Goal: Task Accomplishment & Management: Use online tool/utility

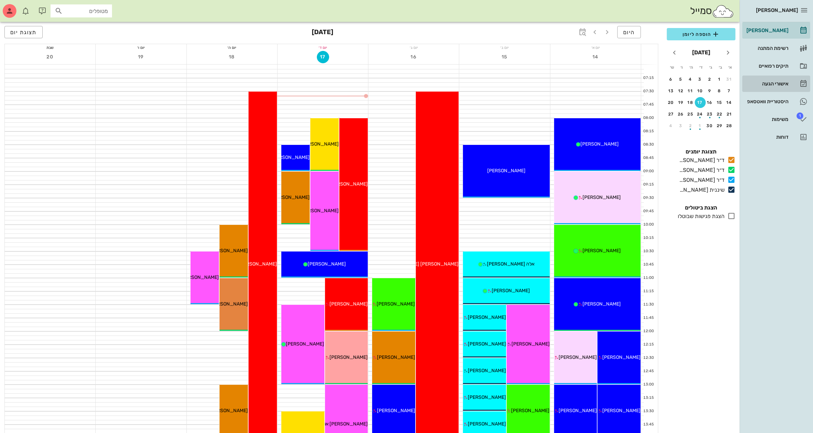
click at [782, 86] on div "אישורי הגעה" at bounding box center [766, 83] width 43 height 5
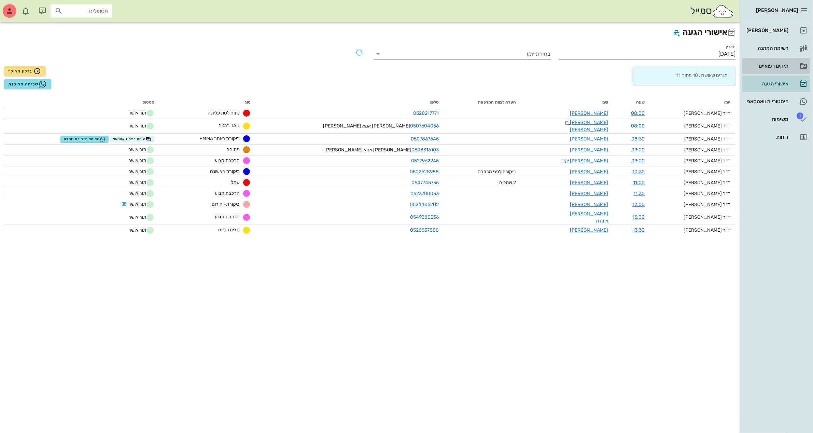
click at [771, 64] on div "תיקים רפואיים" at bounding box center [766, 65] width 43 height 5
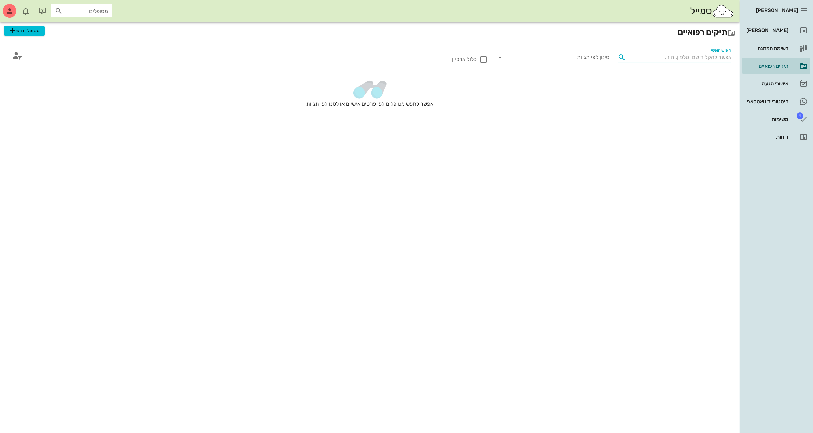
click at [642, 53] on input "חיפוש חופשי" at bounding box center [679, 57] width 103 height 11
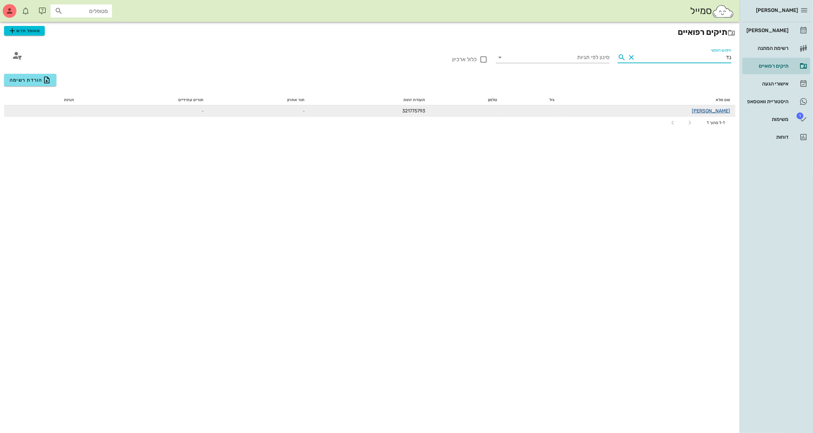
type input "נד"
drag, startPoint x: 728, startPoint y: 108, endPoint x: 724, endPoint y: 105, distance: 4.9
click at [726, 107] on div "[PERSON_NAME]" at bounding box center [647, 110] width 165 height 7
click at [724, 108] on link "[PERSON_NAME]" at bounding box center [711, 111] width 38 height 6
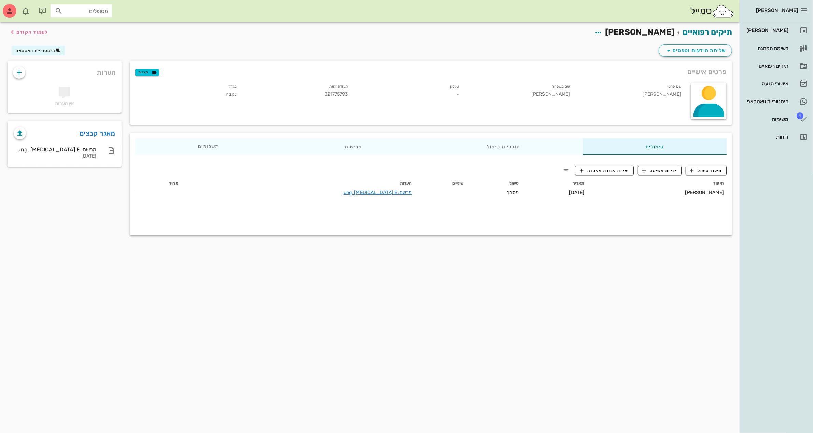
click at [697, 57] on div "פרטים אישיים תגיות שם פרטי [PERSON_NAME] שם משפחה [PERSON_NAME] טלפון - תעודת ז…" at bounding box center [431, 93] width 610 height 72
click at [692, 50] on span "שליחת הודעות וטפסים" at bounding box center [695, 50] width 62 height 8
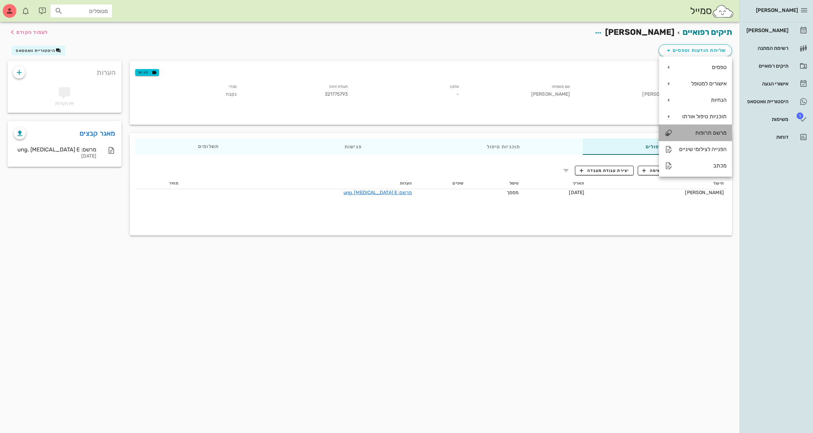
click at [705, 132] on div "מרשם תרופות" at bounding box center [702, 132] width 48 height 6
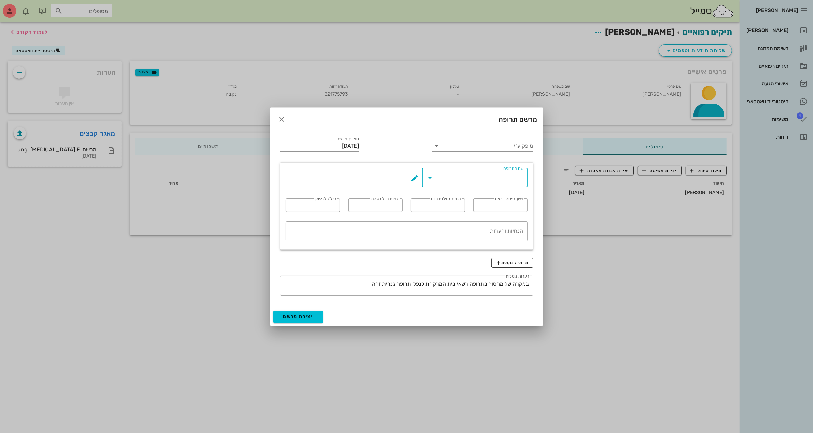
click at [457, 181] on input "שם התרופה" at bounding box center [480, 177] width 88 height 11
click at [467, 195] on div "tab. [MEDICAL_DATA] BID 875mg" at bounding box center [423, 198] width 179 height 6
type input "tab. [MEDICAL_DATA] BID 875mg"
type input "7"
type input "2"
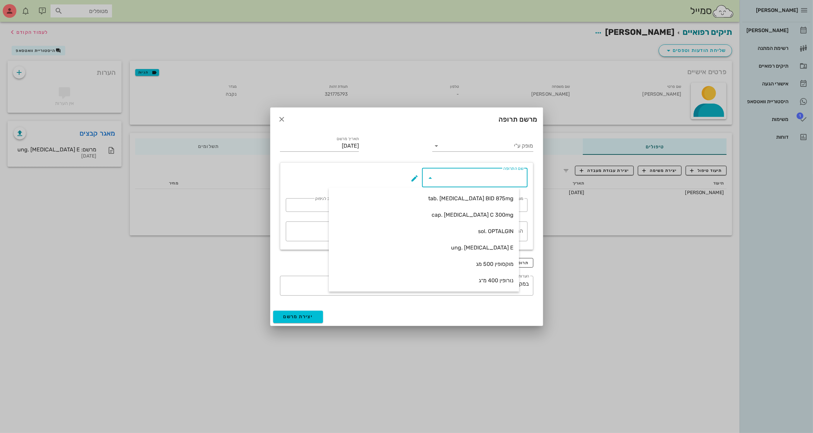
type input "1"
type input "14"
type textarea "טבליה אחת כל 12 שעות במשך 7 ימים"
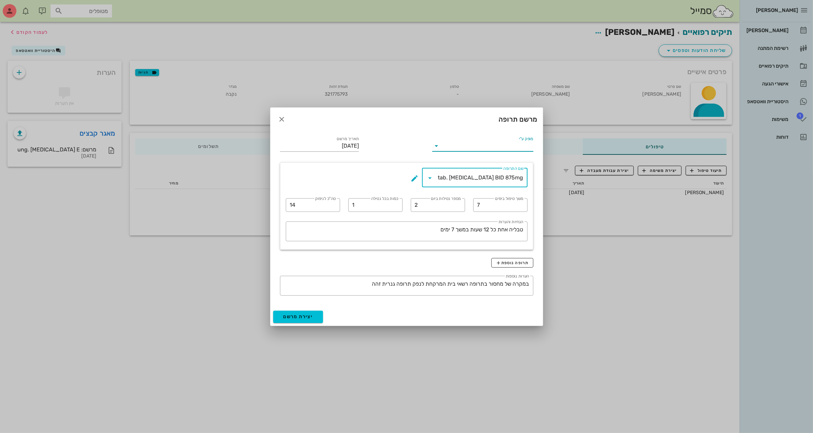
click at [443, 142] on input "מופק ע"י" at bounding box center [487, 145] width 91 height 11
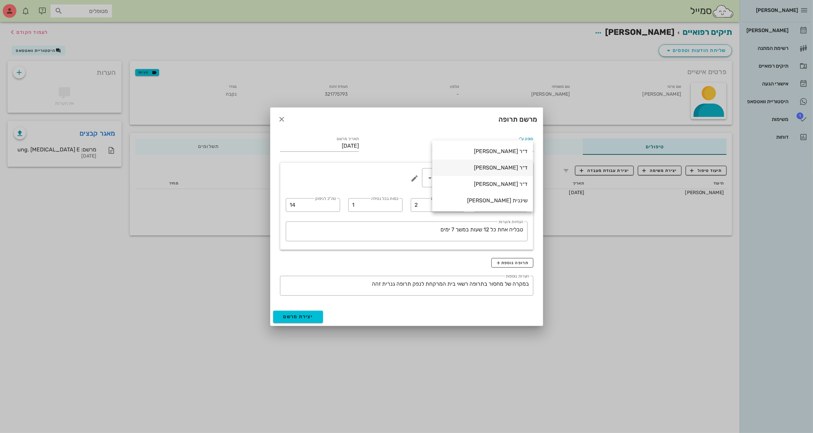
click at [516, 168] on div "ד״ר [PERSON_NAME]" at bounding box center [483, 167] width 90 height 6
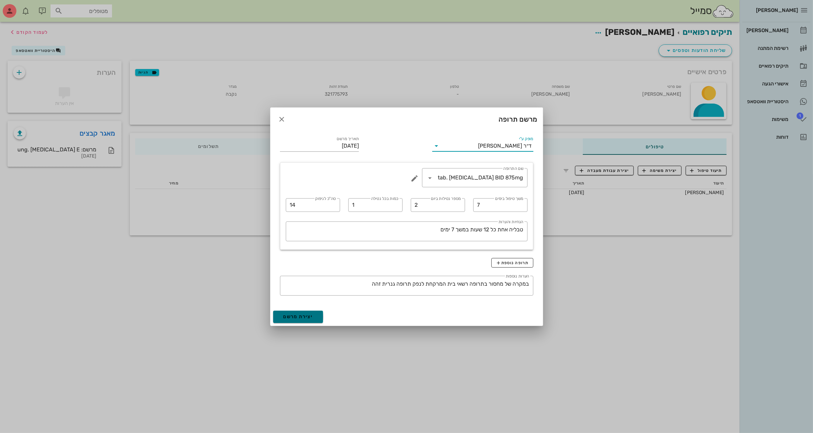
click at [288, 316] on span "יצירת מרשם" at bounding box center [298, 316] width 30 height 6
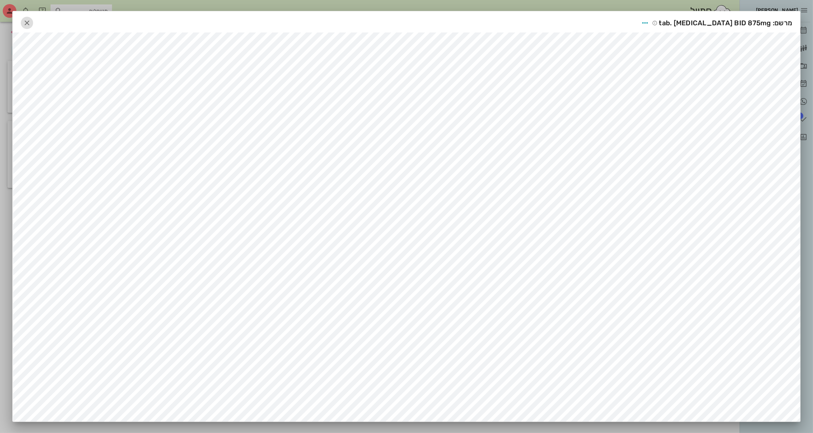
drag, startPoint x: 28, startPoint y: 25, endPoint x: 25, endPoint y: 24, distance: 3.8
click at [25, 24] on span "button" at bounding box center [27, 23] width 12 height 8
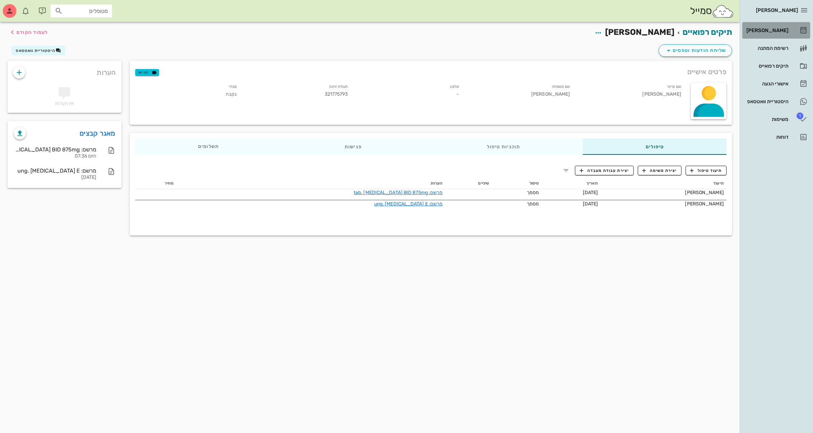
click at [781, 29] on div "[PERSON_NAME]" at bounding box center [766, 30] width 43 height 5
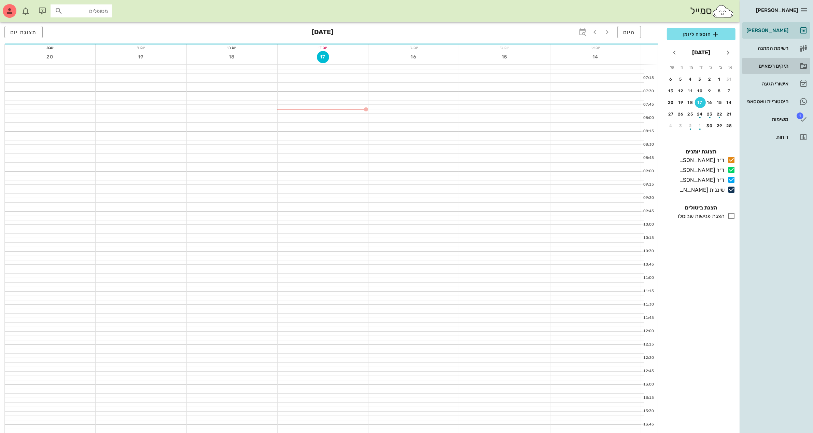
click at [781, 71] on div "תיקים רפואיים" at bounding box center [766, 65] width 43 height 11
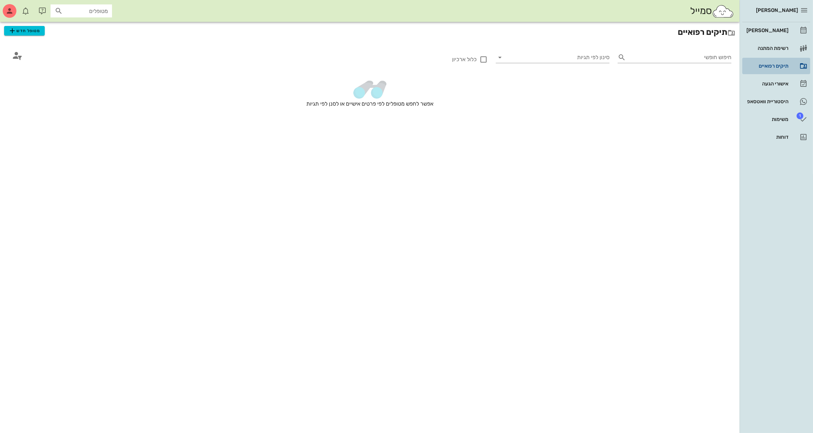
click at [780, 69] on div "תיקים רפואיים" at bounding box center [766, 65] width 43 height 11
click at [692, 57] on input "חיפוש חופשי" at bounding box center [679, 57] width 103 height 11
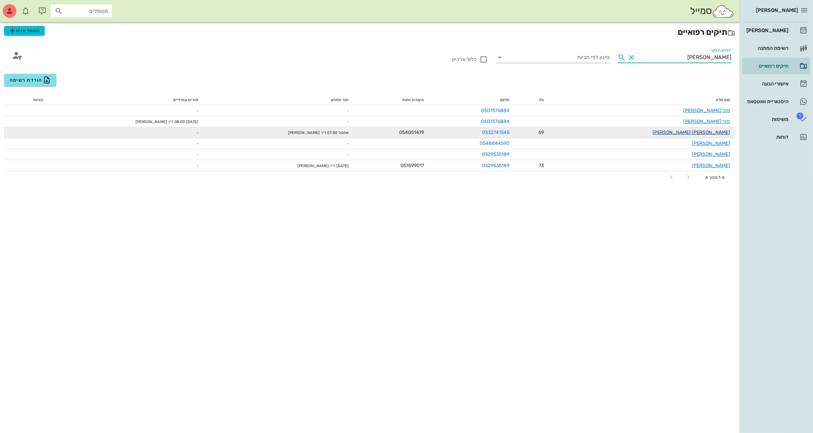
type input "[PERSON_NAME]"
click at [717, 130] on link "[PERSON_NAME] [PERSON_NAME]" at bounding box center [690, 132] width 77 height 6
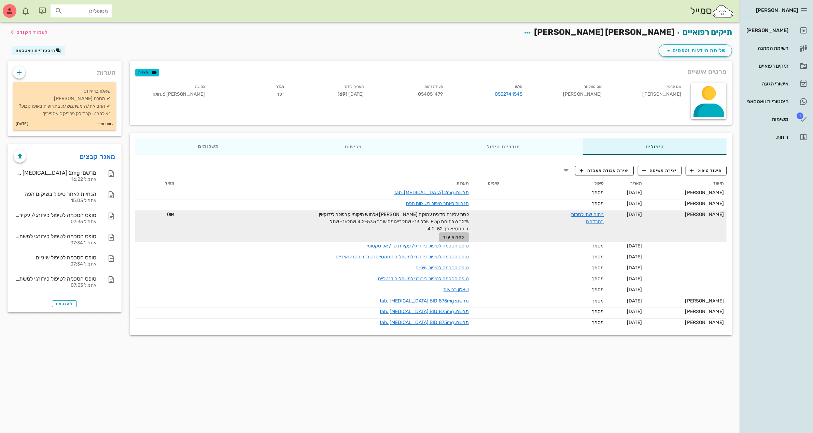
click at [461, 239] on button "לקרוא עוד" at bounding box center [454, 237] width 30 height 10
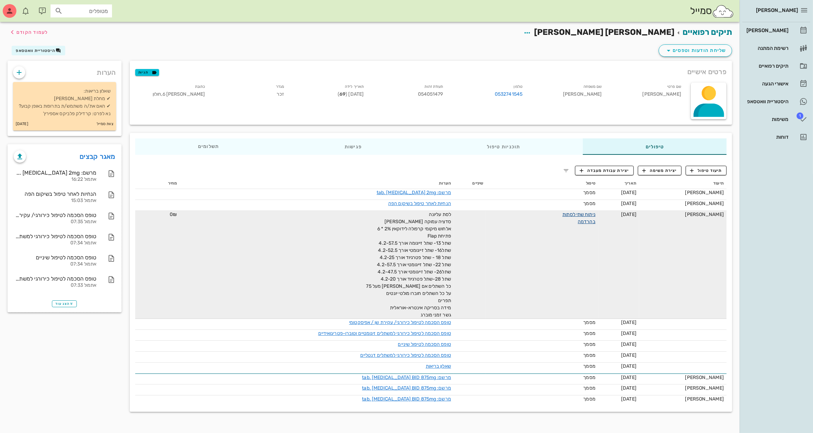
click at [593, 213] on link "ניתוח שתי לסתות בהרדמה" at bounding box center [578, 217] width 33 height 13
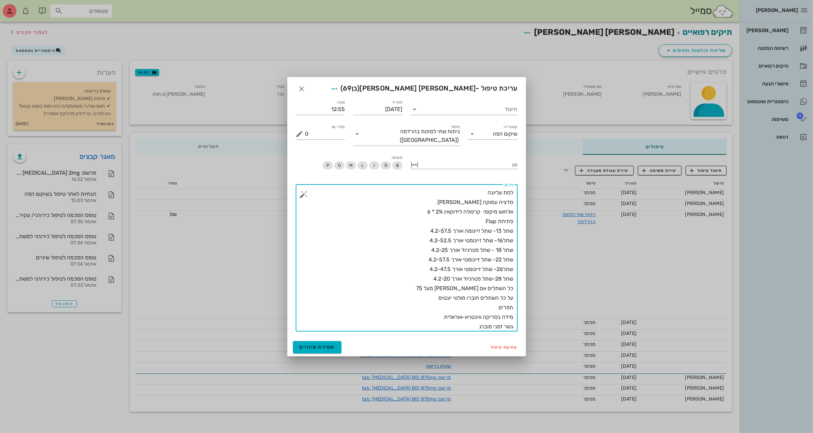
click at [439, 202] on textarea "לסת עליונה סדציה עמוקה [PERSON_NAME] אלחוש מיקומי קרפולה לידוקאין 2% * 6 פתיחת …" at bounding box center [409, 259] width 208 height 143
click at [412, 217] on textarea "לסת עליונה סדציה עמוקה [PERSON_NAME] אלחוש מיקומי קרפולה לידוקאין 2% * 6 פתיחת …" at bounding box center [409, 259] width 208 height 143
click at [485, 188] on textarea "לסת עליונה סדציה עמוקה [PERSON_NAME] אלחוש מיקומי קרפולה לידוקאין 2% * 6 פתיחת …" at bounding box center [409, 259] width 208 height 143
type textarea "לסת עליונה - ניתוח שתלים זייגומטים סדציה עמוקה [PERSON_NAME] אלחוש מיקומי קרפול…"
click at [411, 107] on div "תיעוד" at bounding box center [464, 109] width 107 height 11
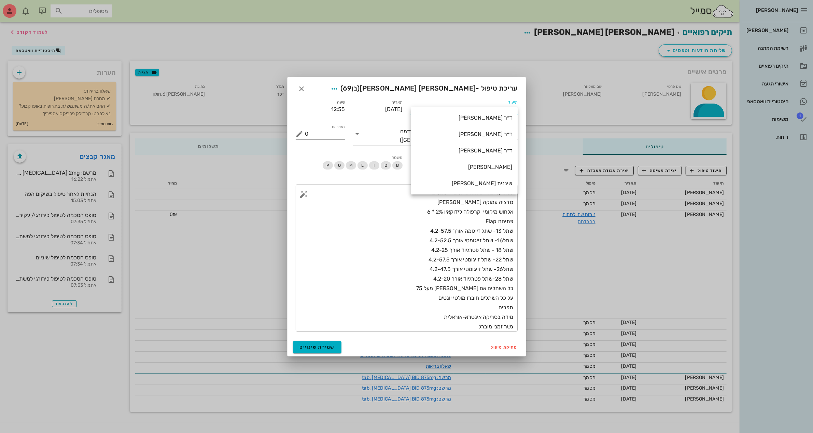
click at [426, 100] on div "תיעוד" at bounding box center [464, 106] width 115 height 25
click at [335, 341] on button "שמירת שינויים" at bounding box center [317, 347] width 49 height 12
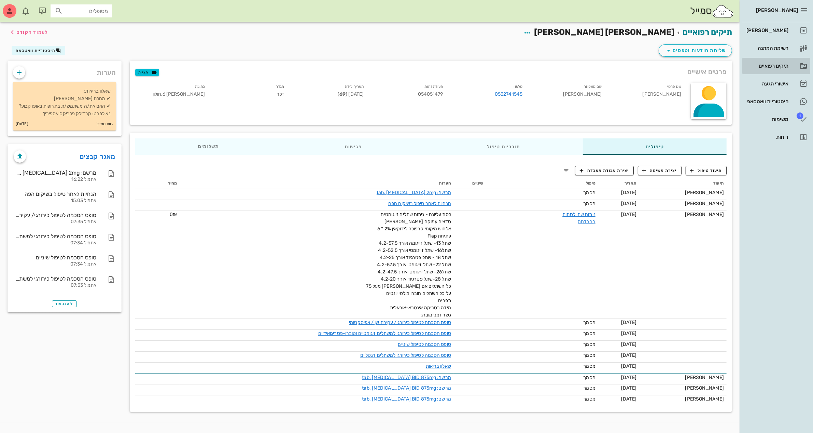
click at [767, 65] on div "תיקים רפואיים" at bounding box center [766, 65] width 43 height 5
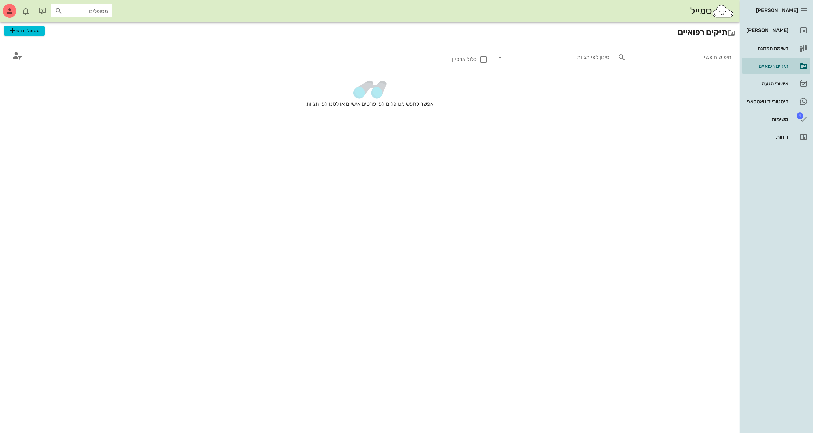
click at [652, 56] on input "חיפוש חופשי" at bounding box center [679, 57] width 103 height 11
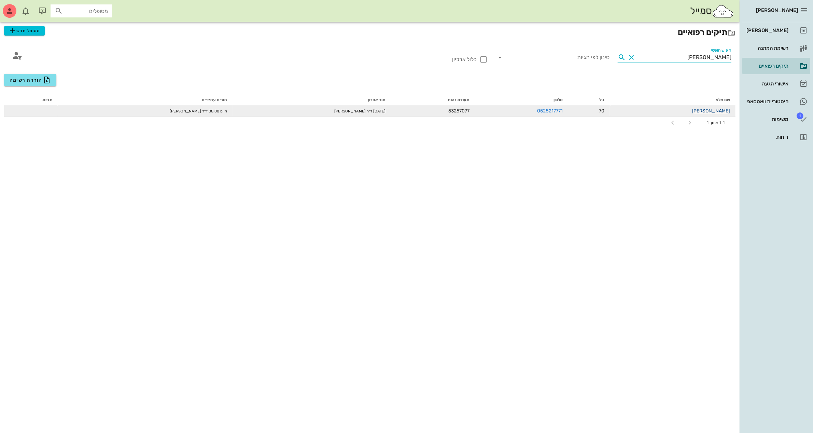
type input "[PERSON_NAME]"
click at [723, 110] on link "[PERSON_NAME]" at bounding box center [711, 111] width 38 height 6
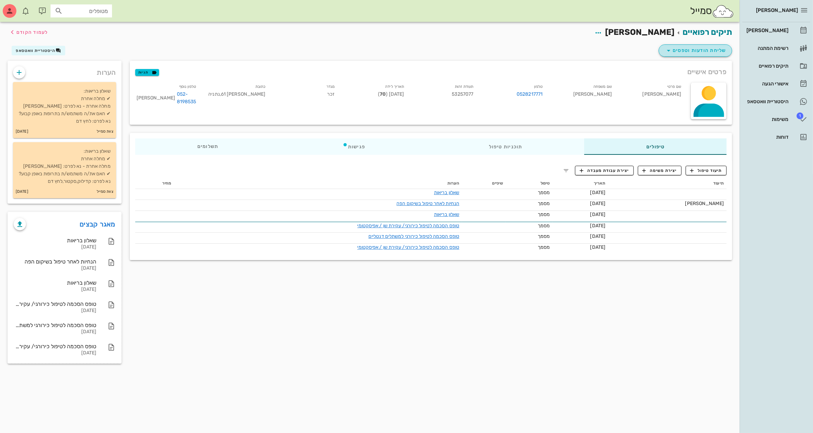
click at [707, 49] on span "שליחת הודעות וטפסים" at bounding box center [695, 50] width 62 height 8
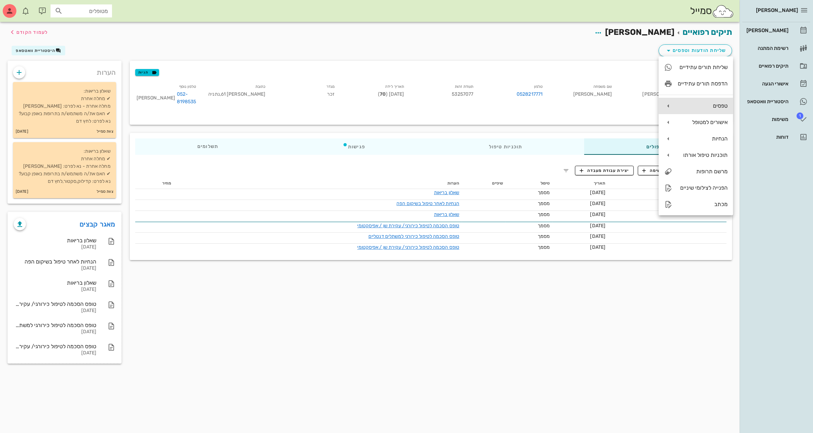
click at [696, 102] on div "טפסים" at bounding box center [696, 106] width 74 height 16
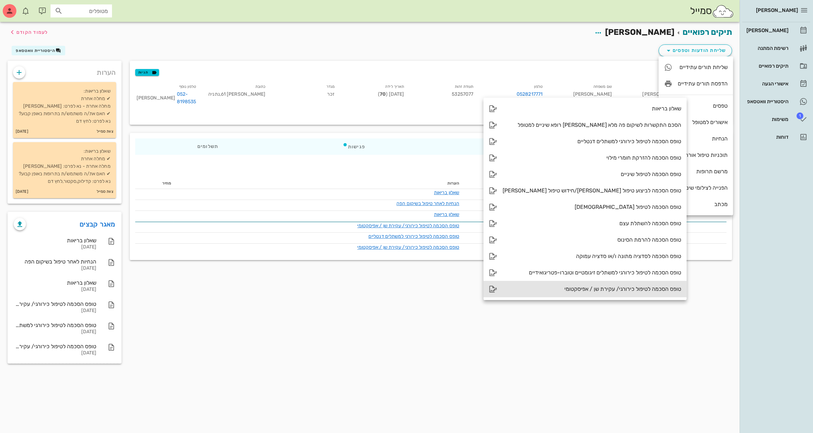
click at [604, 291] on div "טופס הסכמה לטיפול כירורגי/ עקירת שן / אפיסקטומי" at bounding box center [592, 288] width 179 height 6
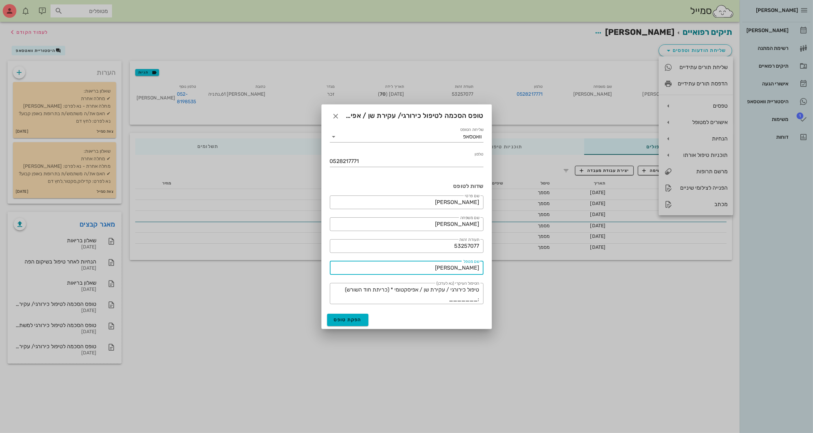
drag, startPoint x: 439, startPoint y: 267, endPoint x: 598, endPoint y: 251, distance: 159.9
click at [598, 251] on div "[PERSON_NAME] יומן מרפאה רשימת המתנה תיקים רפואיים אישורי הגעה היסטוריית וואטסא…" at bounding box center [406, 216] width 813 height 433
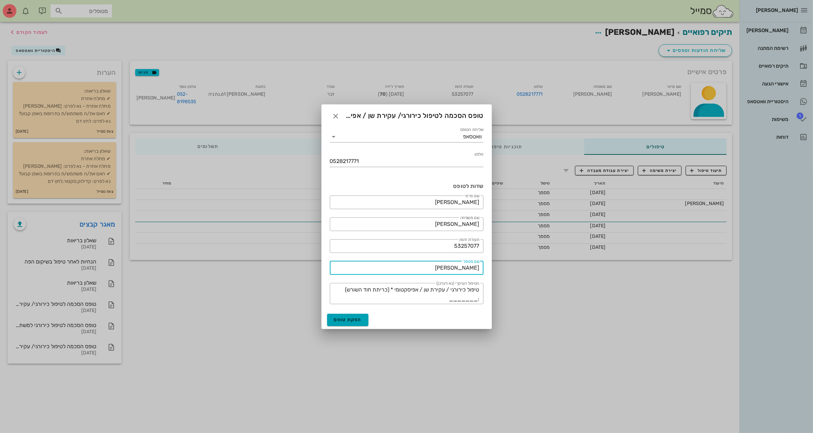
type input "[PERSON_NAME]"
click at [353, 316] on span "הפקת טופס" at bounding box center [348, 319] width 28 height 6
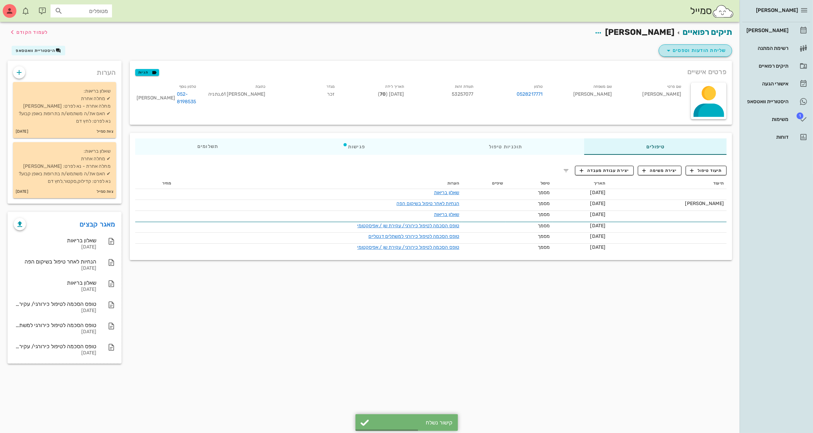
click at [708, 45] on button "שליחת הודעות וטפסים" at bounding box center [695, 50] width 73 height 12
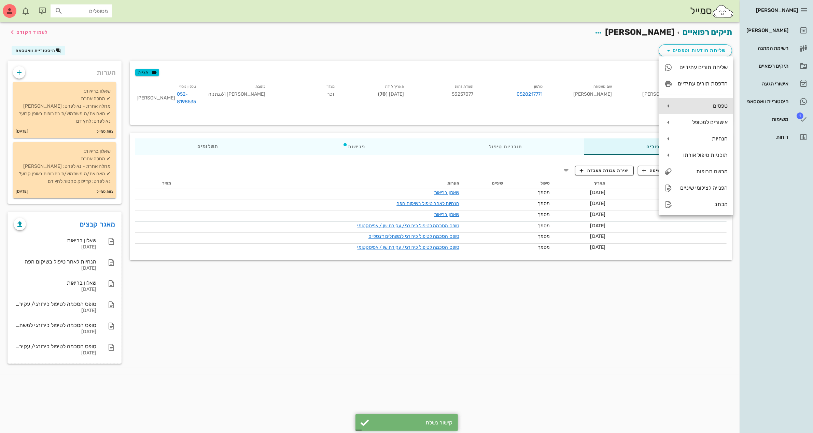
click at [692, 106] on div "טפסים" at bounding box center [703, 105] width 50 height 6
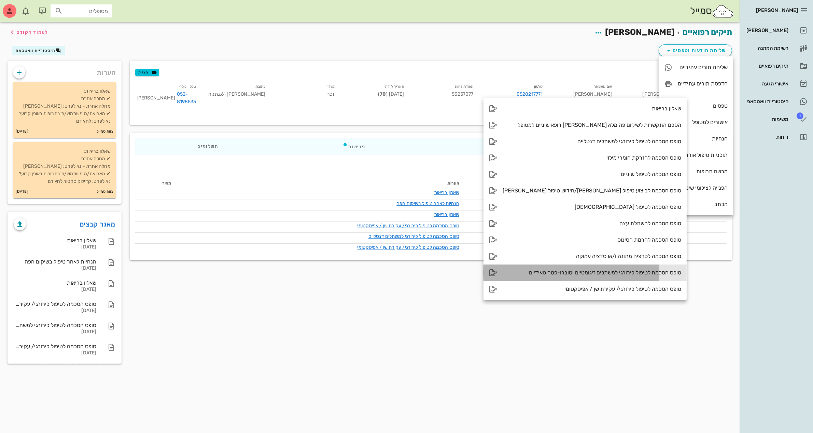
click at [615, 271] on div "טופס הסכמה לטיפול כירורגי למשתלים זיגומטיים וטוברו-פטריגואידיים" at bounding box center [592, 272] width 179 height 6
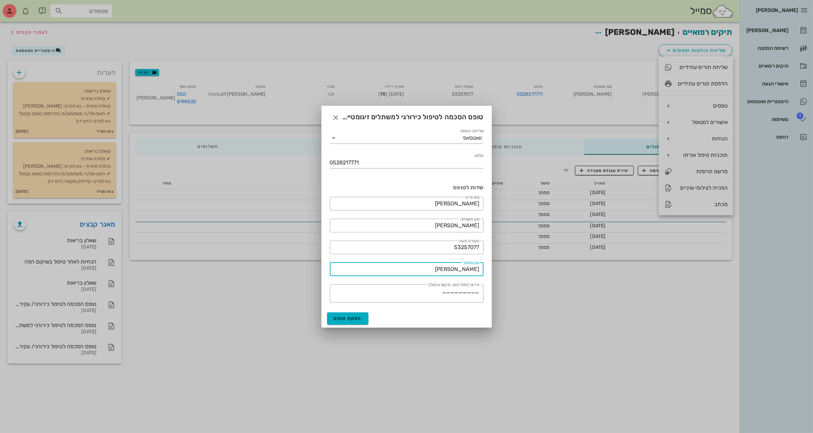
drag, startPoint x: 448, startPoint y: 272, endPoint x: 674, endPoint y: 197, distance: 238.6
click at [635, 240] on div "[PERSON_NAME] יומן מרפאה רשימת המתנה תיקים רפואיים אישורי הגעה היסטוריית וואטסא…" at bounding box center [406, 216] width 813 height 433
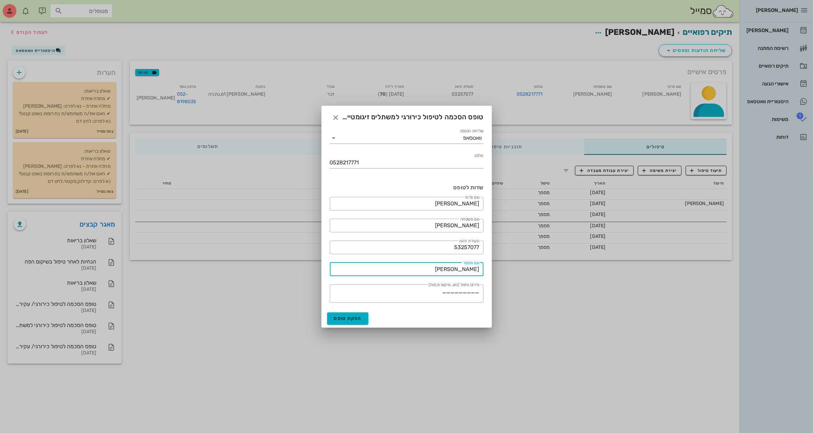
type input "[PERSON_NAME]"
click at [356, 318] on span "הפקת טופס" at bounding box center [348, 318] width 28 height 6
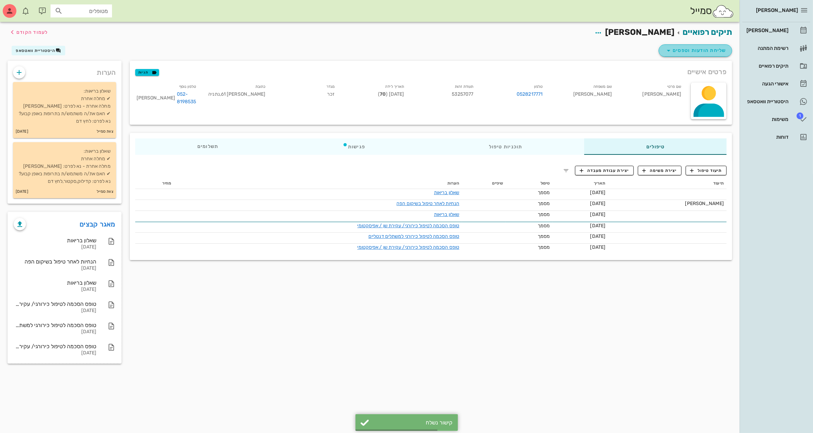
click at [706, 46] on span "שליחת הודעות וטפסים" at bounding box center [695, 50] width 62 height 8
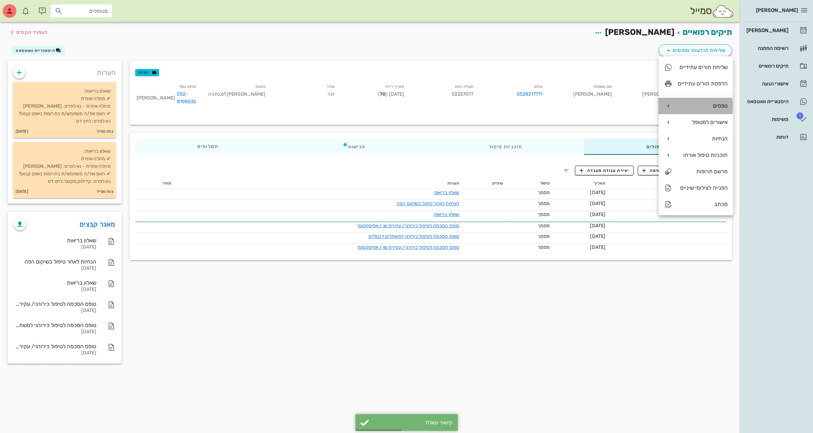
click at [685, 104] on div "טפסים" at bounding box center [703, 105] width 50 height 6
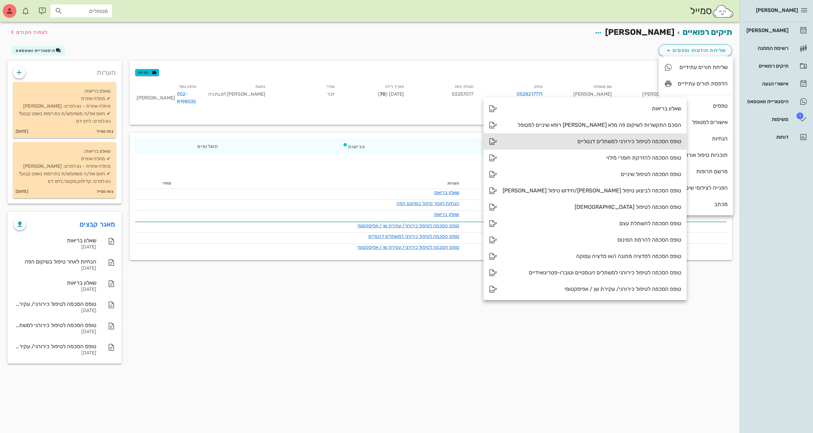
click at [602, 143] on div "טופס הסכמה לטיפול כירורגי למשתלים דנטליים" at bounding box center [592, 141] width 179 height 6
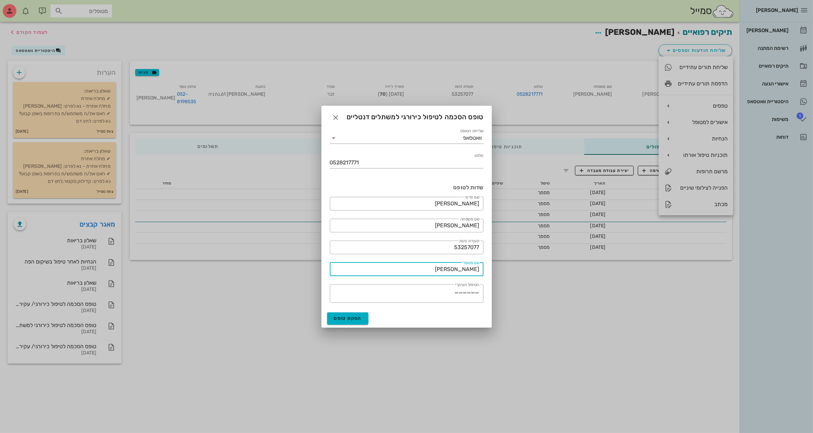
drag, startPoint x: 444, startPoint y: 271, endPoint x: 590, endPoint y: 255, distance: 146.6
click at [590, 255] on div "[PERSON_NAME] יומן מרפאה רשימת המתנה תיקים רפואיים אישורי הגעה היסטוריית וואטסא…" at bounding box center [406, 216] width 813 height 433
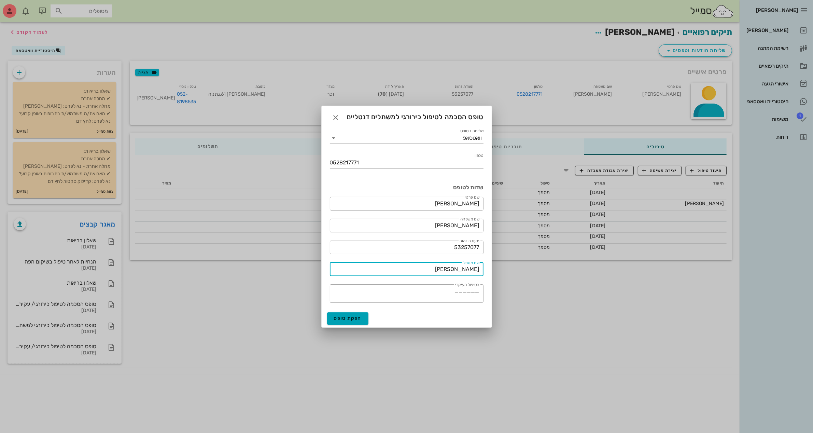
type input "[PERSON_NAME]"
click at [343, 315] on span "הפקת טופס" at bounding box center [348, 318] width 28 height 6
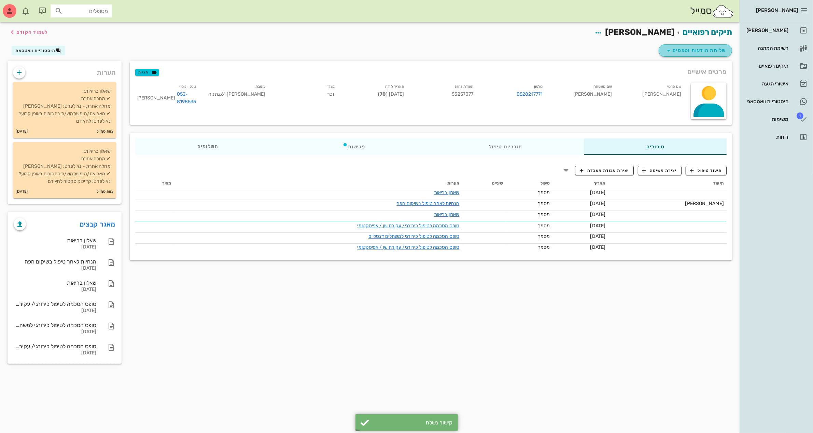
click at [677, 47] on span "שליחת הודעות וטפסים" at bounding box center [695, 50] width 62 height 8
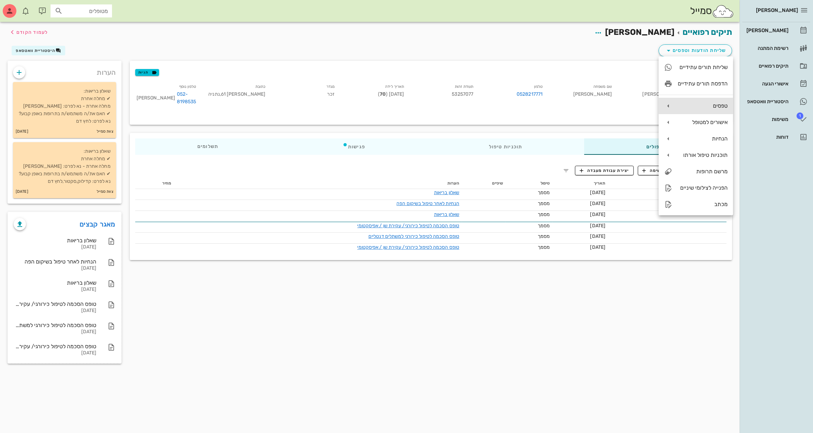
click at [681, 103] on div "טפסים" at bounding box center [703, 105] width 50 height 6
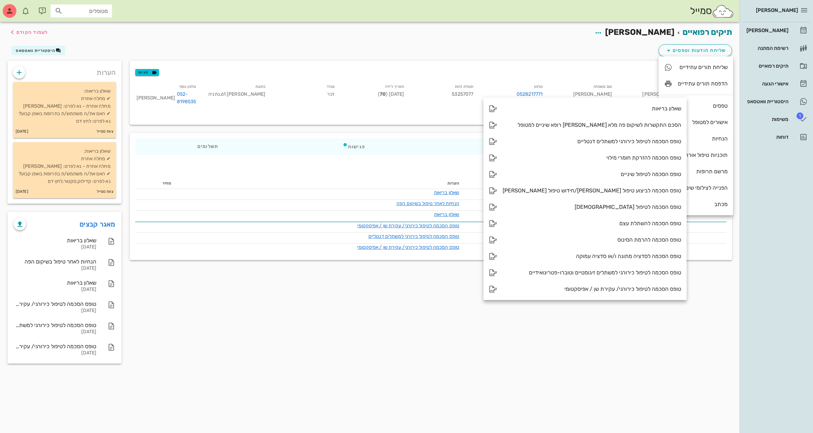
click at [686, 320] on div "פרטים אישיים תגיות שם פרטי [PERSON_NAME] שם משפחה [PERSON_NAME] טלפון 052821777…" at bounding box center [431, 214] width 610 height 307
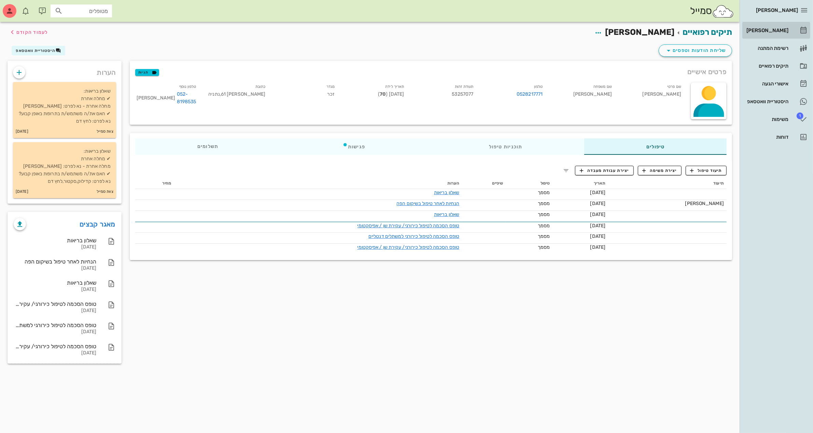
click at [770, 33] on div "[PERSON_NAME]" at bounding box center [766, 30] width 43 height 11
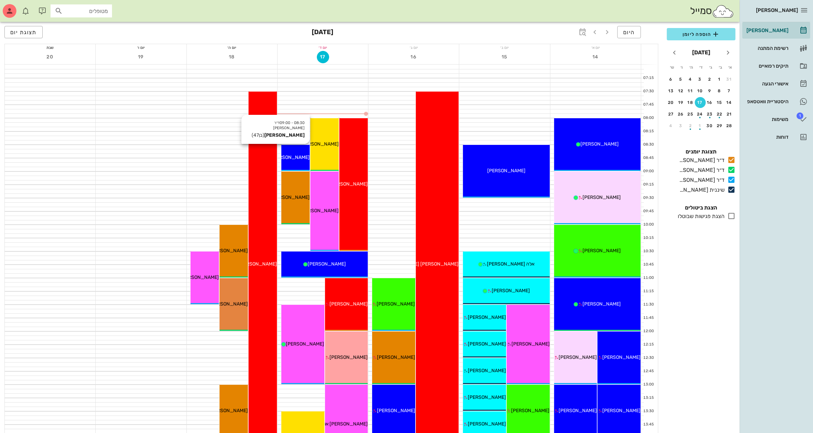
click at [299, 157] on span "[PERSON_NAME]" at bounding box center [290, 157] width 38 height 6
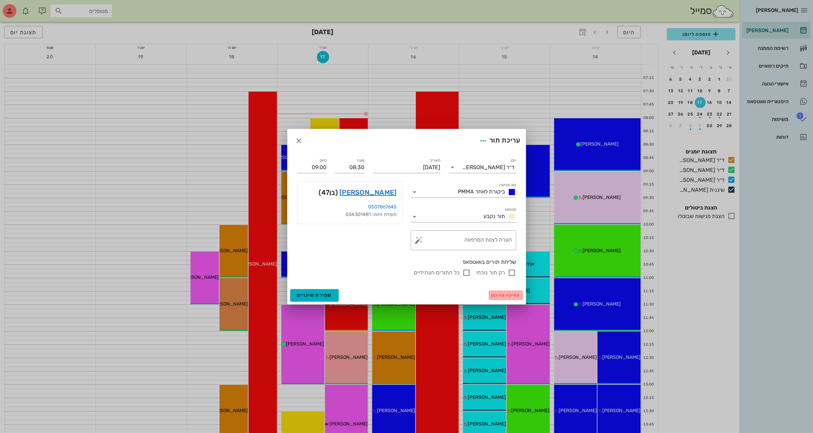
click at [511, 293] on span "מחיקה מהיומן" at bounding box center [505, 295] width 29 height 5
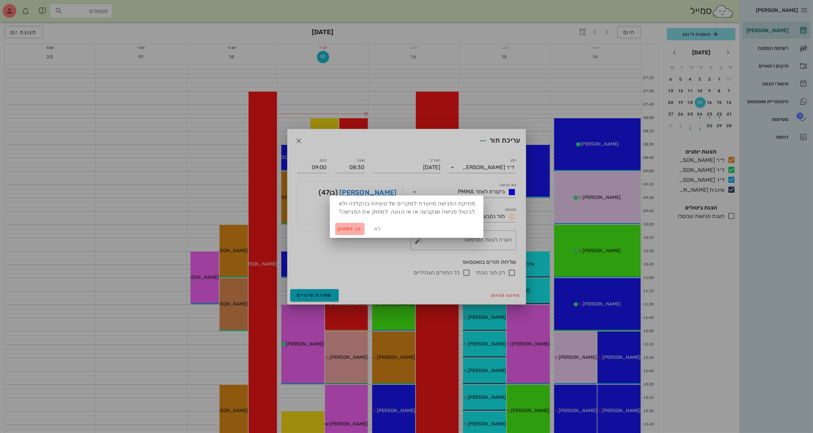
click at [344, 226] on span "כן. למחוק" at bounding box center [350, 229] width 24 height 6
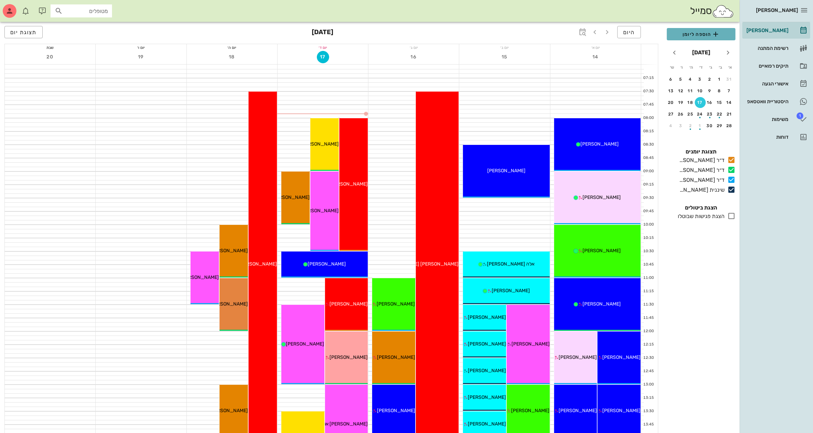
click at [718, 35] on icon "button" at bounding box center [715, 34] width 8 height 8
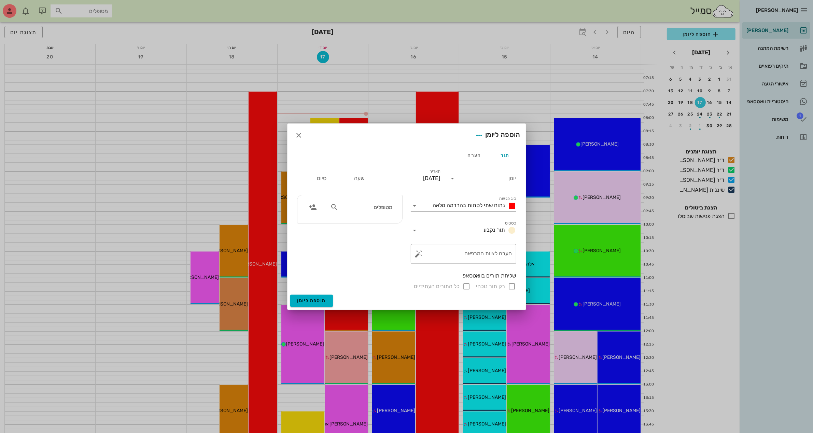
click at [456, 176] on icon at bounding box center [453, 178] width 8 height 8
click at [483, 216] on div "ד״ר [PERSON_NAME]" at bounding box center [484, 216] width 60 height 6
click at [463, 174] on input "יומן" at bounding box center [460, 178] width 4 height 11
click at [466, 183] on div "ד״ר [PERSON_NAME]" at bounding box center [484, 183] width 60 height 6
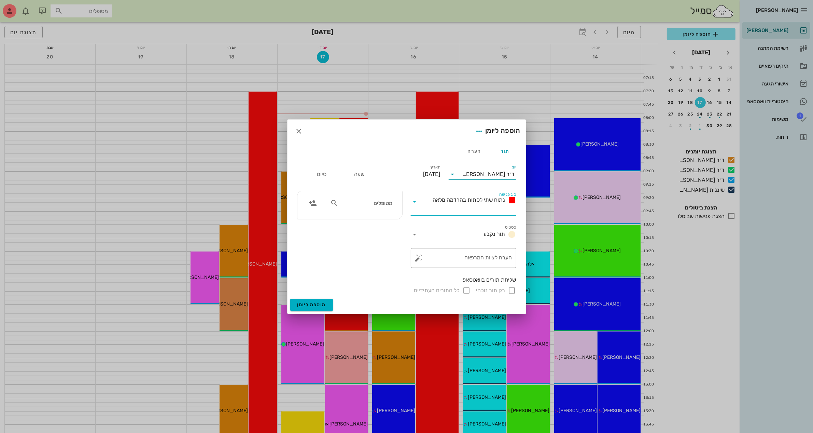
click at [422, 202] on div "נתוח שתי לסתות בהרדמה מלאה" at bounding box center [468, 205] width 96 height 19
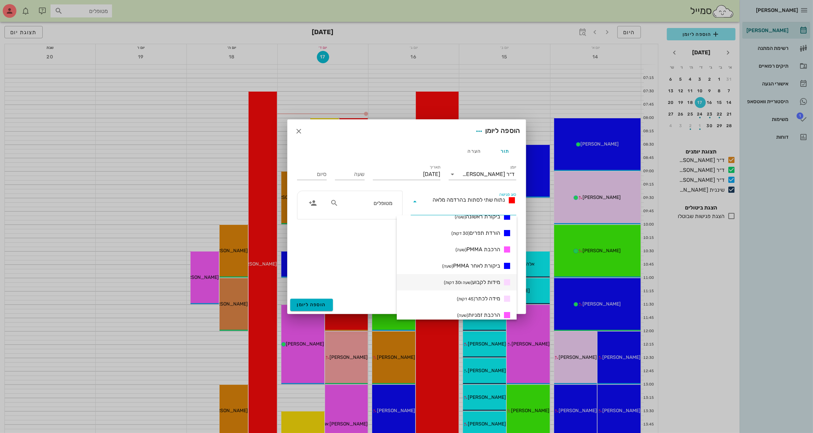
scroll to position [144, 0]
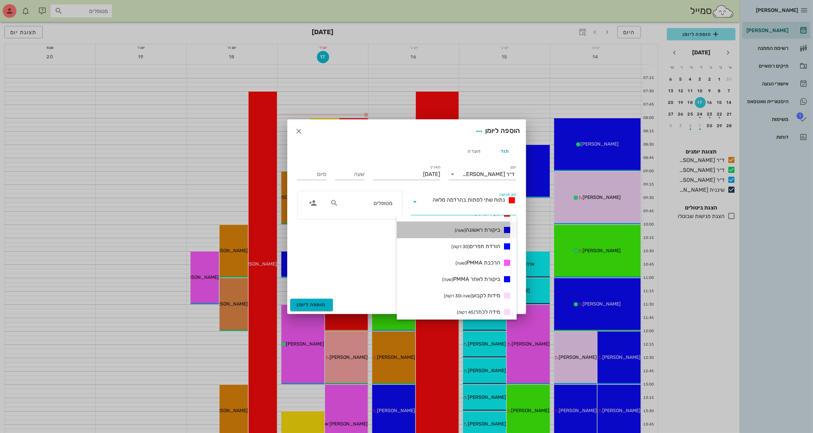
click at [492, 223] on div "ביקורת ראשונה (שעה)" at bounding box center [457, 230] width 120 height 16
type input "01:00"
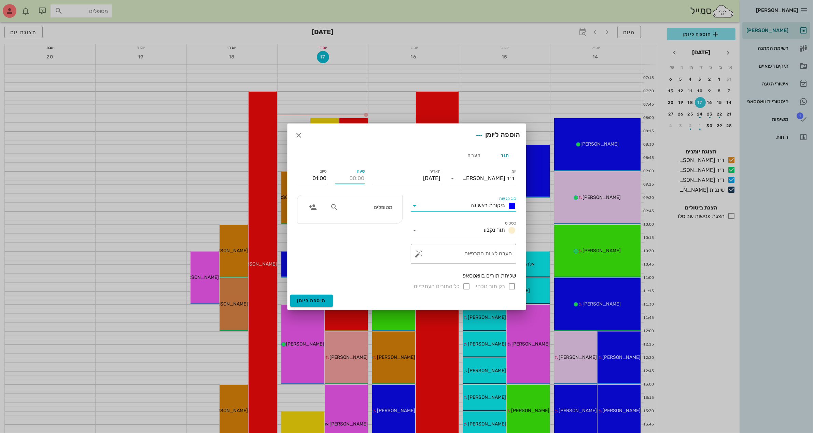
click at [353, 176] on input "שעה" at bounding box center [350, 178] width 30 height 11
type input "08:00"
type input "09:00"
click at [318, 176] on div "סיום 09:00" at bounding box center [312, 176] width 38 height 27
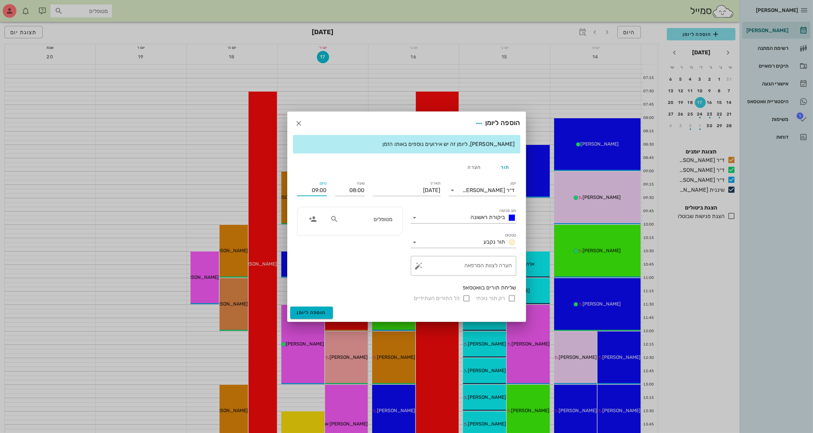
click at [362, 219] on input "מטופלים" at bounding box center [366, 218] width 53 height 9
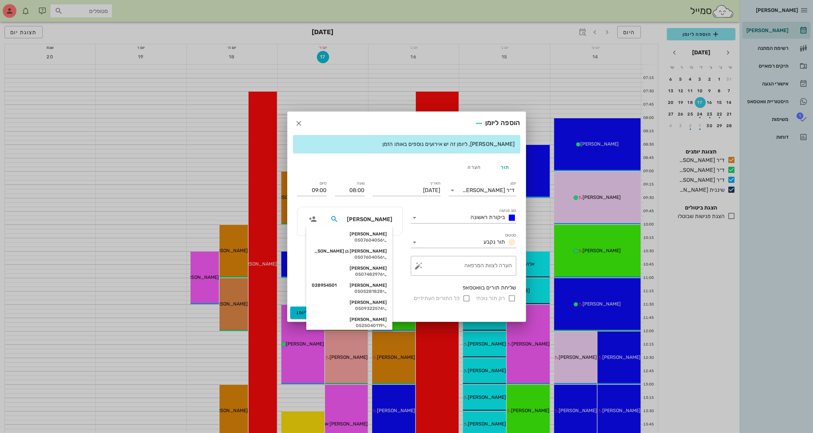
type input "[PERSON_NAME]"
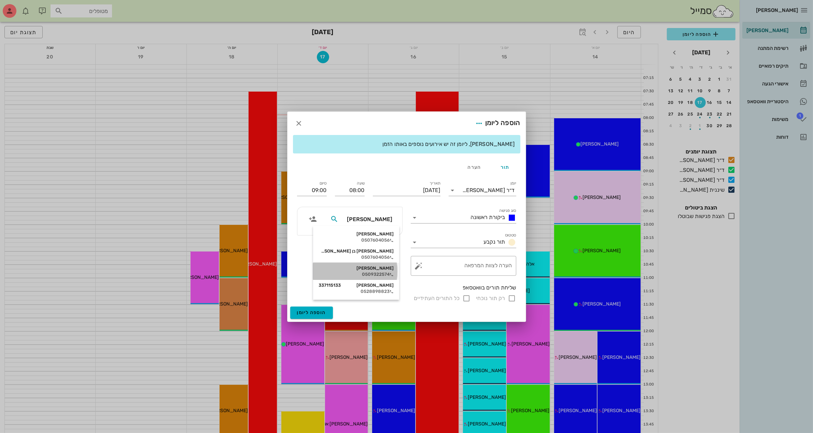
click at [371, 271] on div "0509322574" at bounding box center [356, 273] width 75 height 5
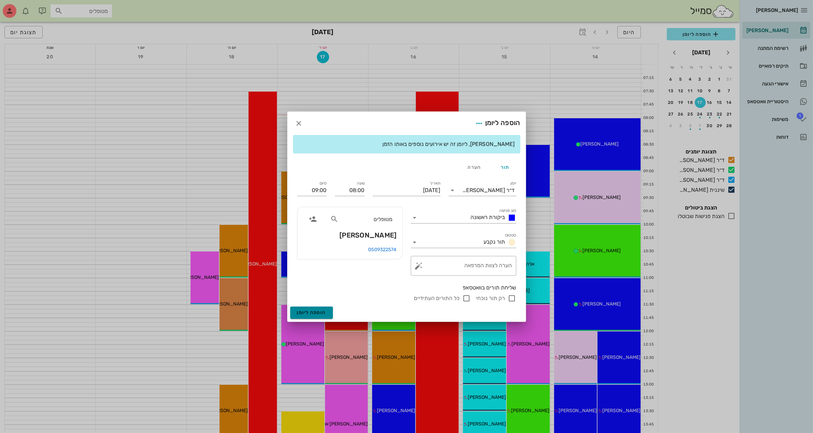
click at [310, 310] on span "הוספה ליומן" at bounding box center [311, 312] width 29 height 6
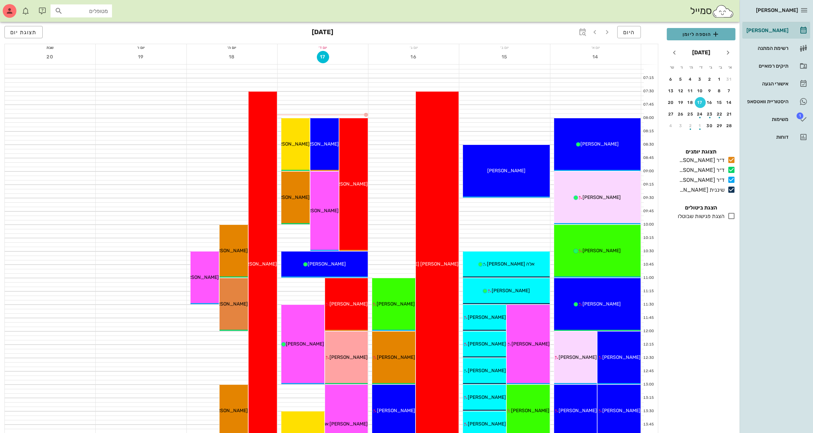
click at [683, 29] on button "הוספה ליומן" at bounding box center [701, 34] width 69 height 12
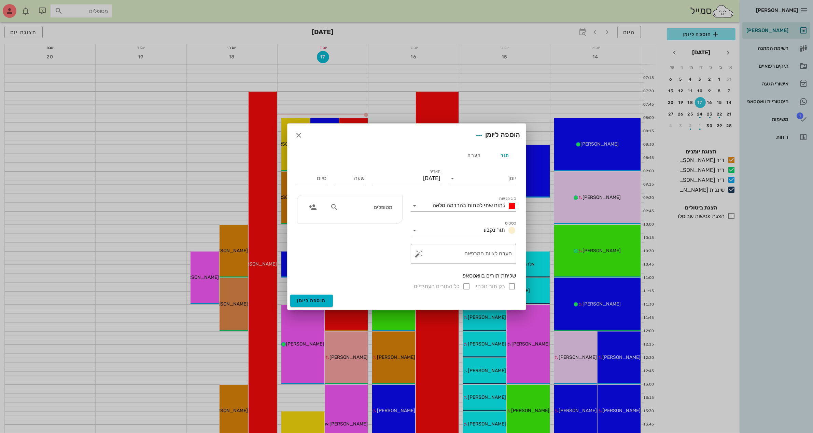
click at [488, 174] on input "יומן" at bounding box center [487, 178] width 58 height 11
click at [493, 178] on div "ד״ר [PERSON_NAME]" at bounding box center [484, 183] width 60 height 15
click at [461, 204] on span "נתוח שתי לסתות בהרדמה מלאה" at bounding box center [469, 205] width 72 height 6
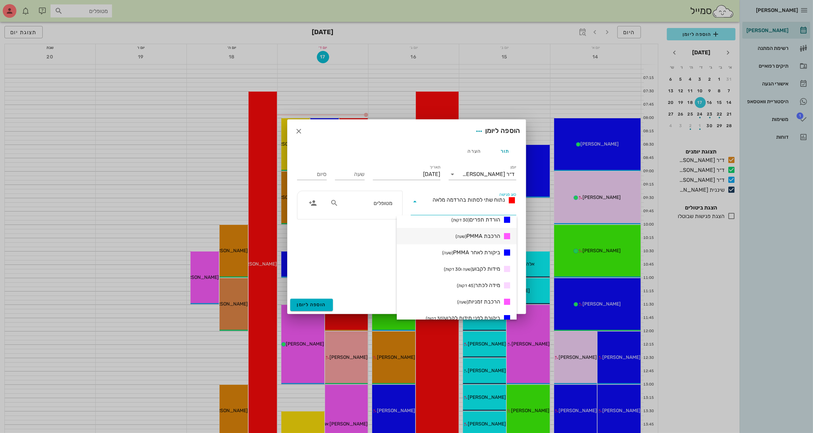
scroll to position [128, 0]
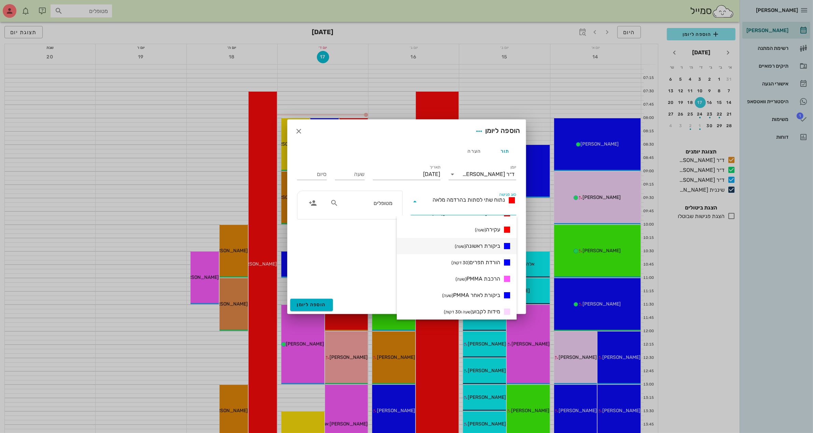
click at [476, 246] on span "ביקורת ראשונה (שעה)" at bounding box center [477, 246] width 45 height 8
type input "01:00"
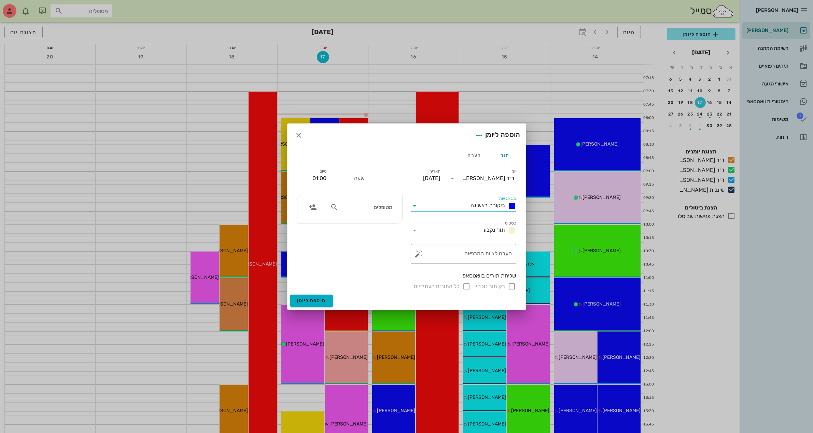
click at [380, 213] on div "מטופלים" at bounding box center [361, 206] width 70 height 13
type input "אביבי"
click at [370, 224] on div "[PERSON_NAME] 300080314" at bounding box center [363, 222] width 63 height 5
click at [352, 175] on input "שעה" at bounding box center [350, 178] width 30 height 11
type input "11:30"
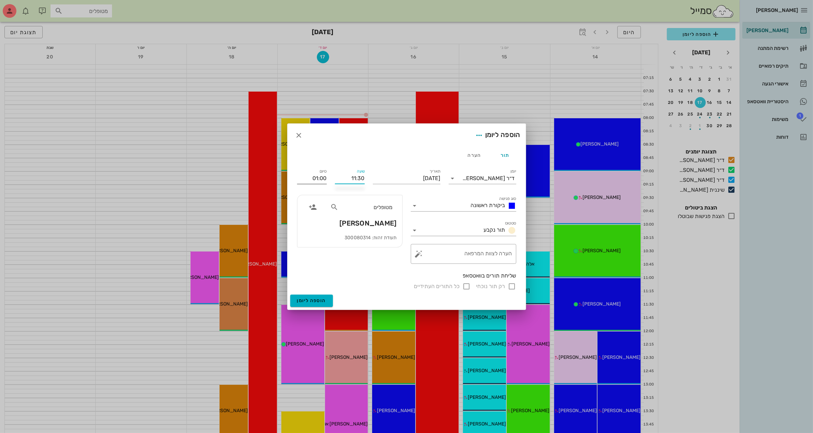
type input "12:30"
click at [316, 178] on div "סיום 12:30" at bounding box center [312, 176] width 38 height 27
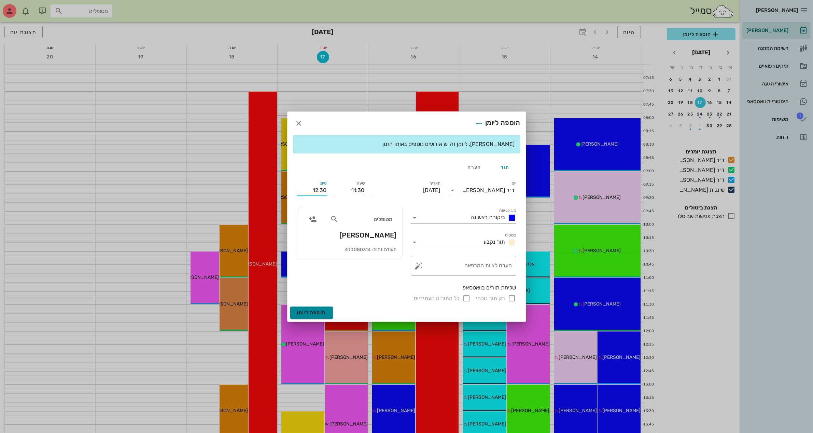
click at [323, 310] on span "הוספה ליומן" at bounding box center [311, 312] width 29 height 6
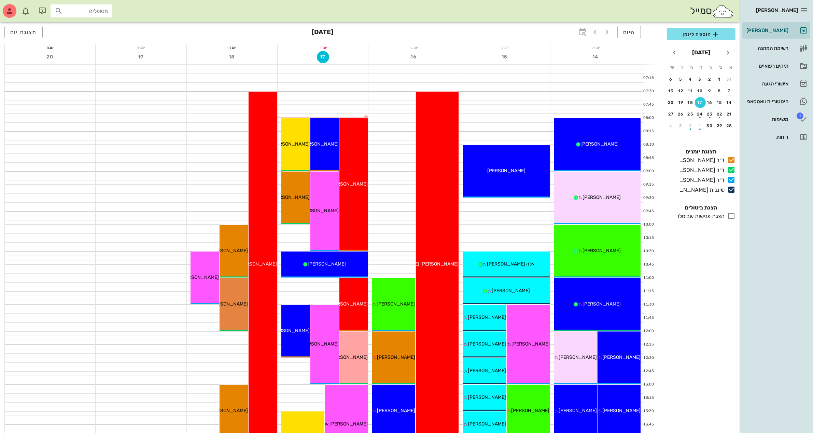
click at [730, 215] on icon at bounding box center [731, 216] width 8 height 8
click at [729, 216] on icon at bounding box center [731, 216] width 8 height 8
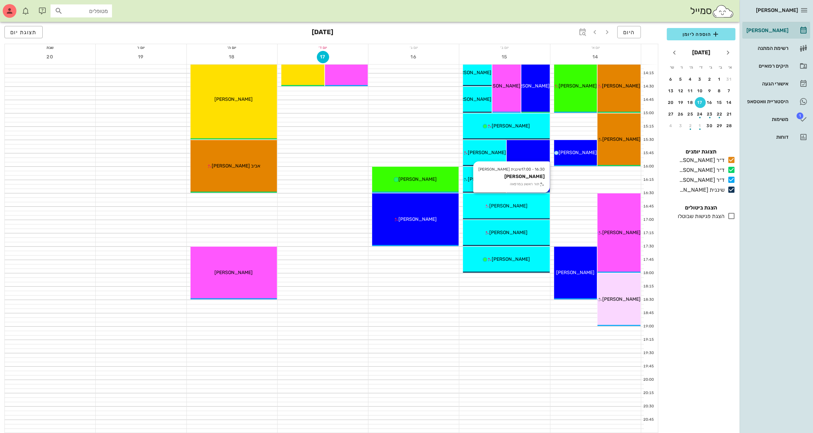
scroll to position [335, 0]
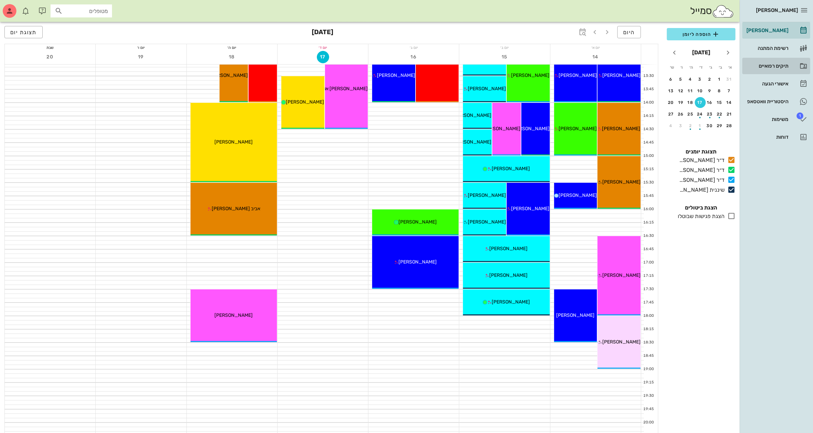
click at [782, 64] on div "תיקים רפואיים" at bounding box center [766, 65] width 43 height 5
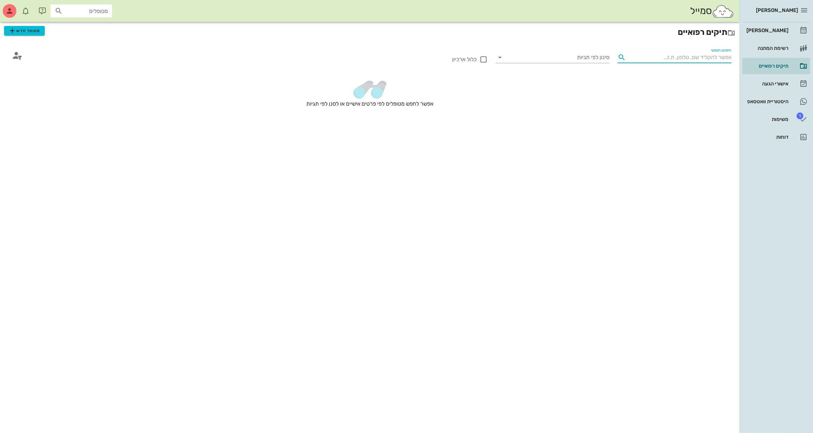
click at [676, 55] on input "חיפוש חופשי" at bounding box center [679, 57] width 103 height 11
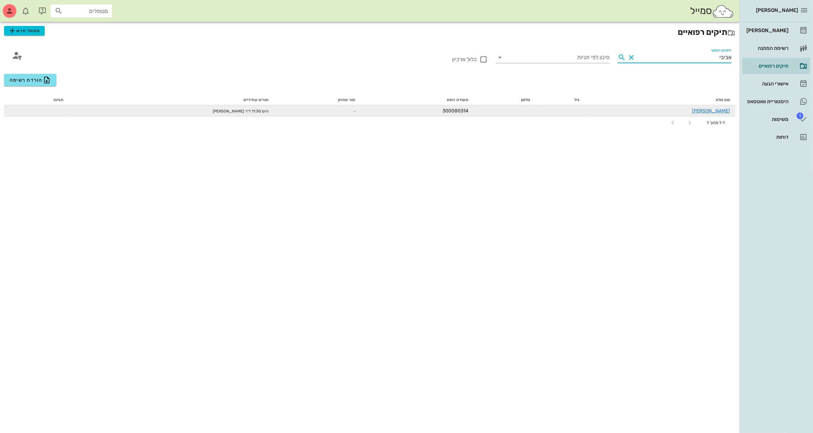
type input "אביבי"
click at [500, 107] on td at bounding box center [505, 110] width 62 height 11
click at [720, 109] on link "[PERSON_NAME]" at bounding box center [711, 111] width 38 height 6
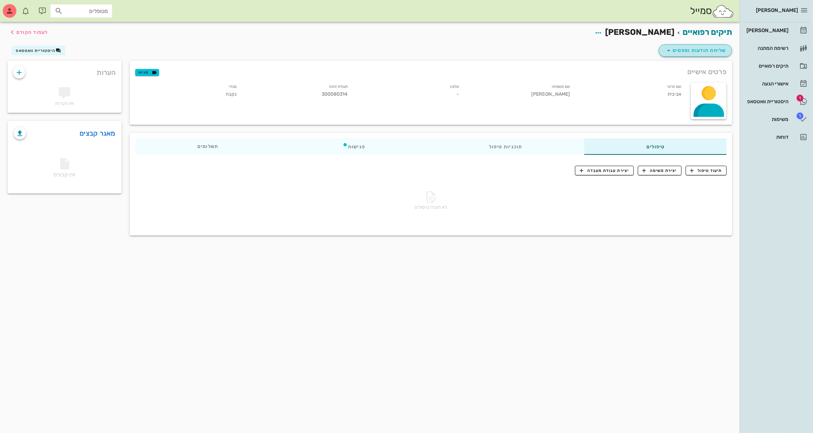
click at [698, 47] on span "שליחת הודעות וטפסים" at bounding box center [695, 50] width 62 height 8
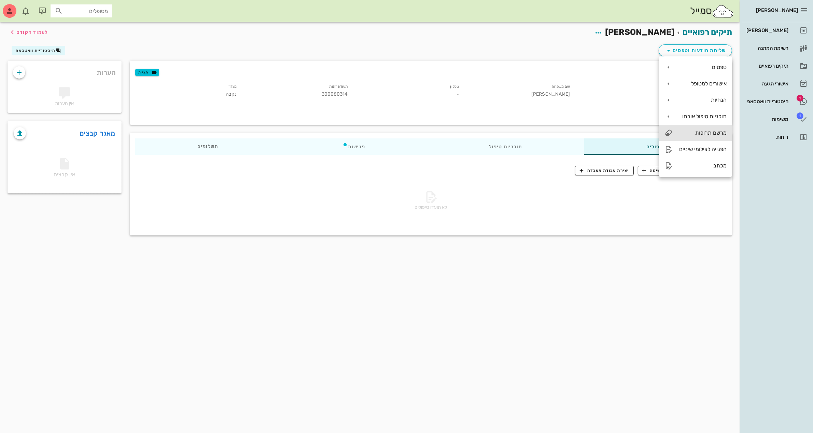
click at [713, 132] on div "מרשם תרופות" at bounding box center [702, 132] width 48 height 6
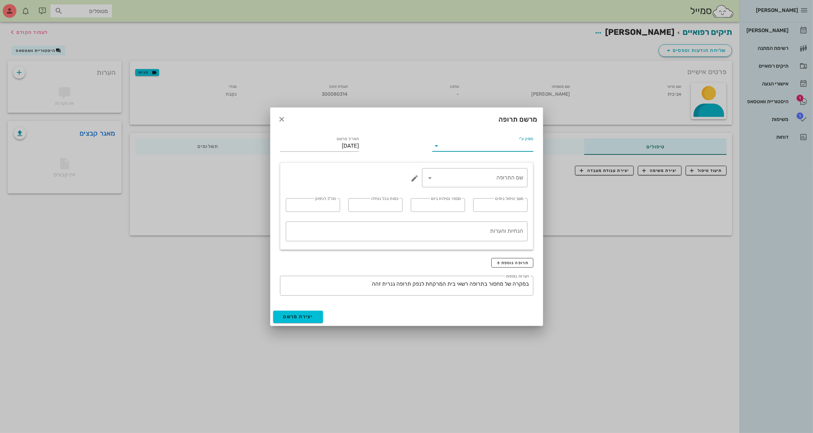
click at [463, 145] on input "מופק ע"י" at bounding box center [487, 145] width 91 height 11
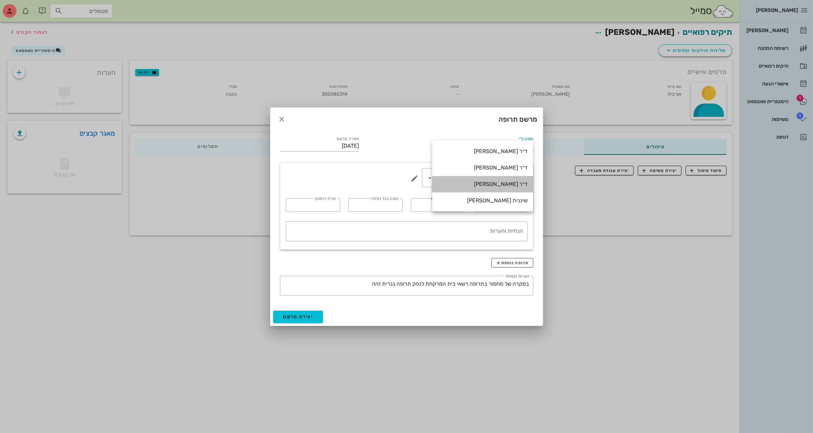
click at [496, 182] on div "ד״ר [PERSON_NAME]" at bounding box center [483, 184] width 90 height 6
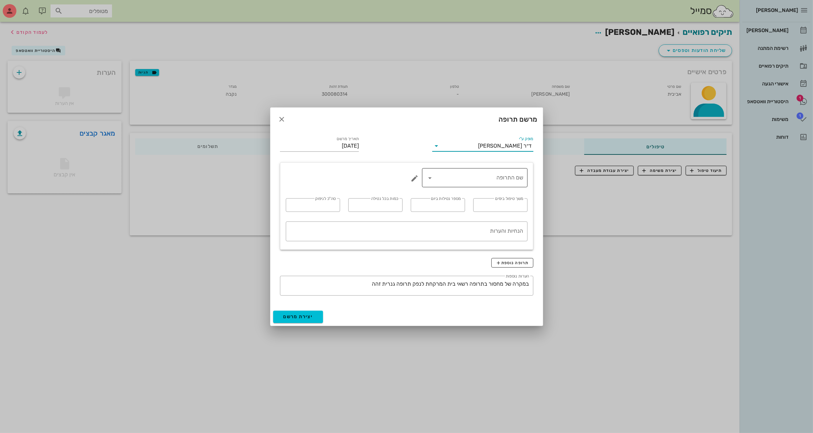
click at [493, 178] on input "שם התרופה" at bounding box center [480, 177] width 88 height 11
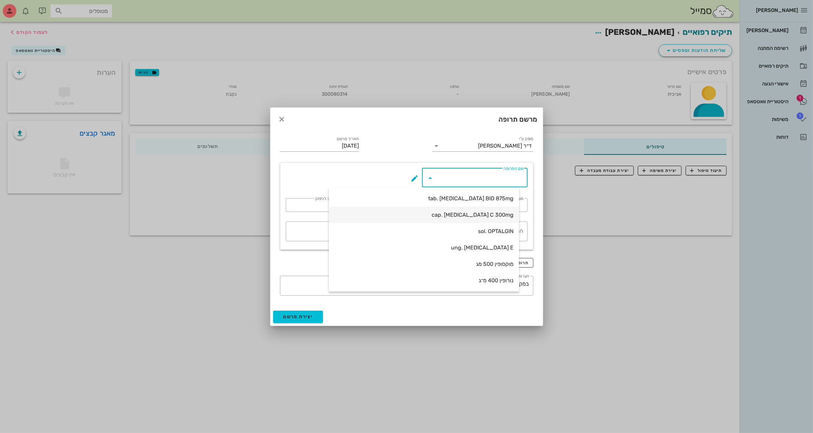
click at [503, 213] on div "cap. [MEDICAL_DATA] C 300mg" at bounding box center [423, 214] width 179 height 6
type input "cap. [MEDICAL_DATA] C 300mg"
type input "7"
type input "3"
type input "1"
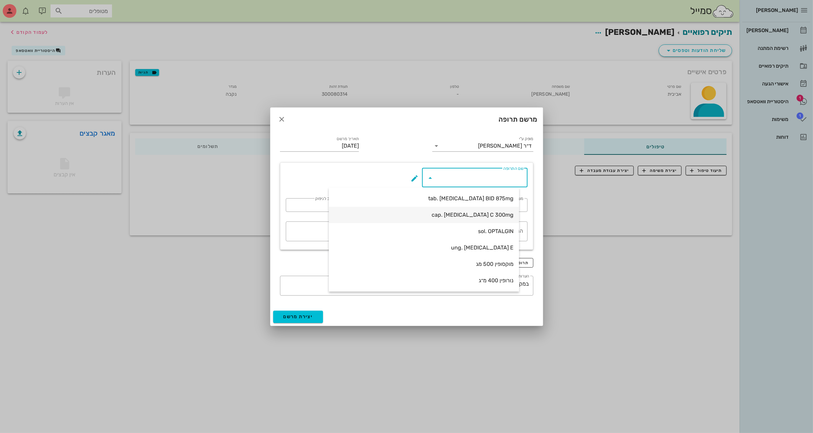
type input "21"
type textarea "קפסולה אחת כל 8 שעות במשך 7 ימים"
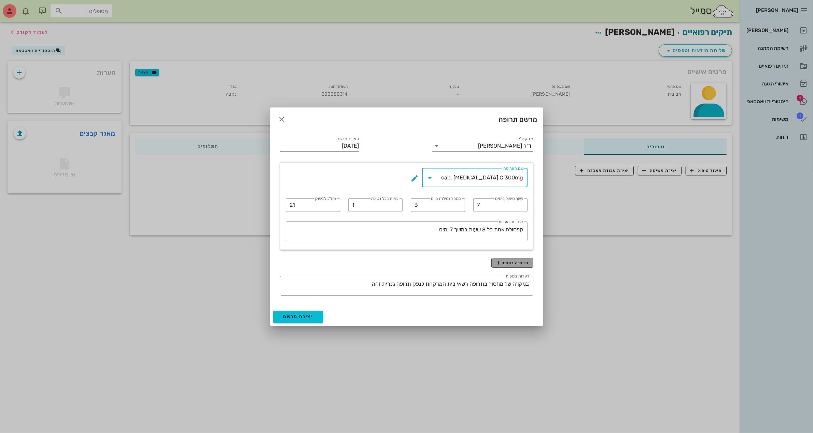
click at [506, 263] on span "תרופה נוספת" at bounding box center [512, 262] width 33 height 5
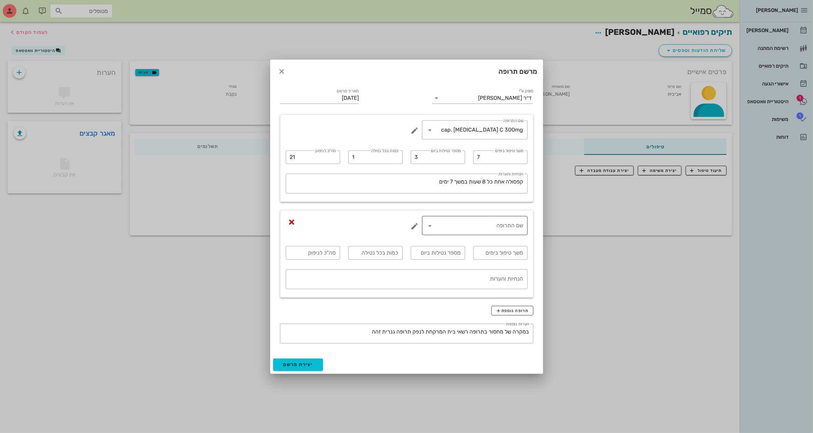
click at [502, 231] on div "שם התרופה" at bounding box center [474, 225] width 97 height 19
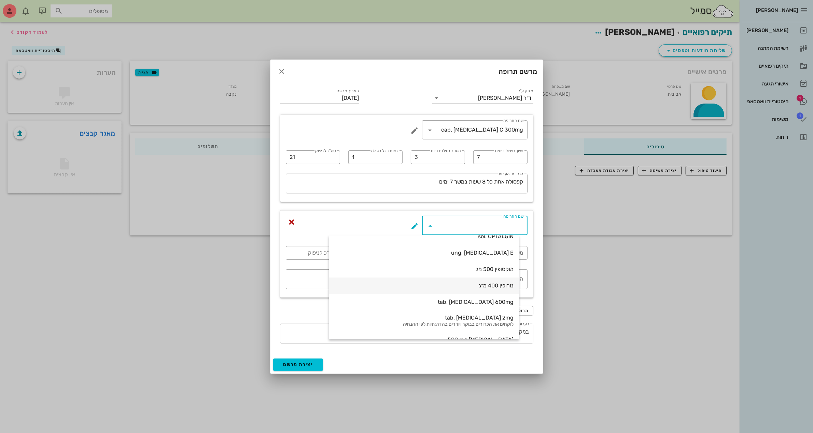
scroll to position [85, 0]
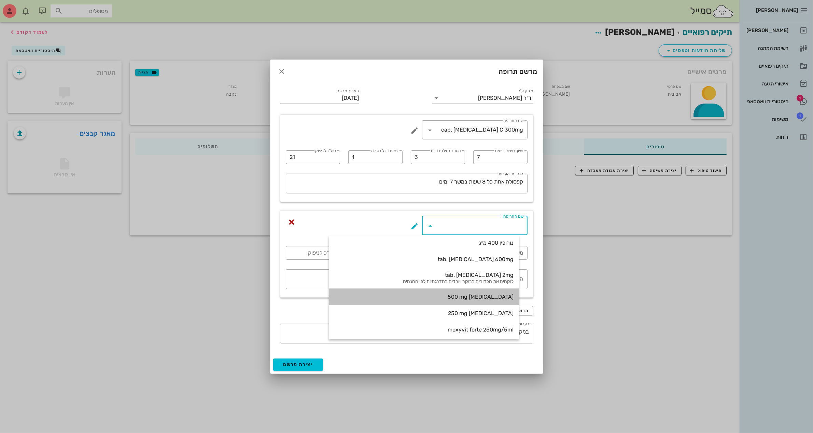
click at [508, 295] on div "[MEDICAL_DATA] 500 mg" at bounding box center [423, 296] width 179 height 6
type input "[MEDICAL_DATA] 500 mg"
type input "5"
type input "2"
type input "1"
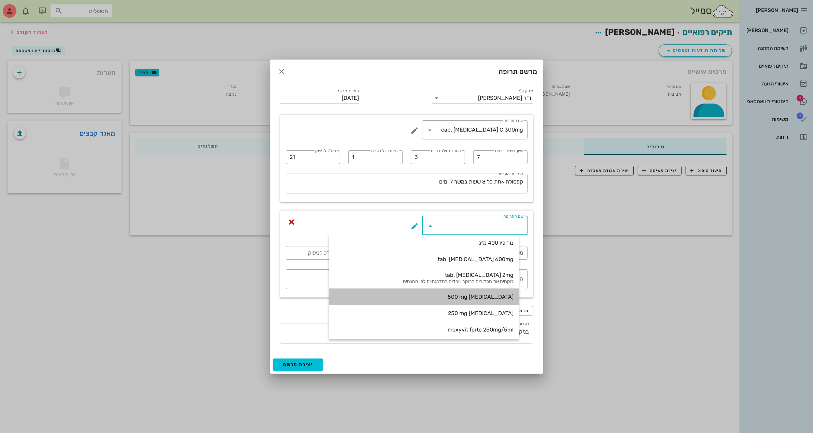
type input "10"
type textarea "יש לנטול את הכדור אחרי אוכל"
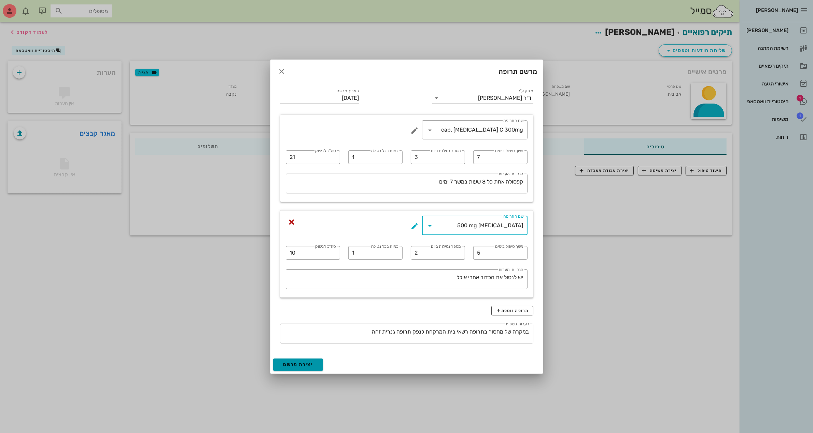
click at [306, 365] on span "יצירת מרשם" at bounding box center [298, 364] width 30 height 6
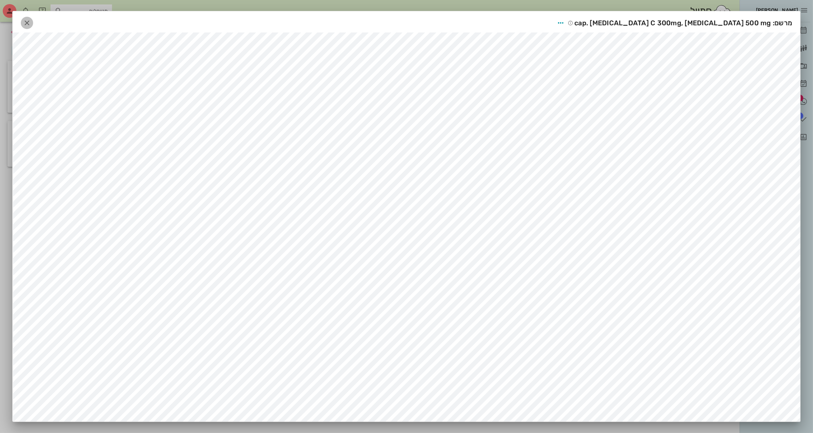
click at [28, 23] on icon "button" at bounding box center [27, 23] width 8 height 8
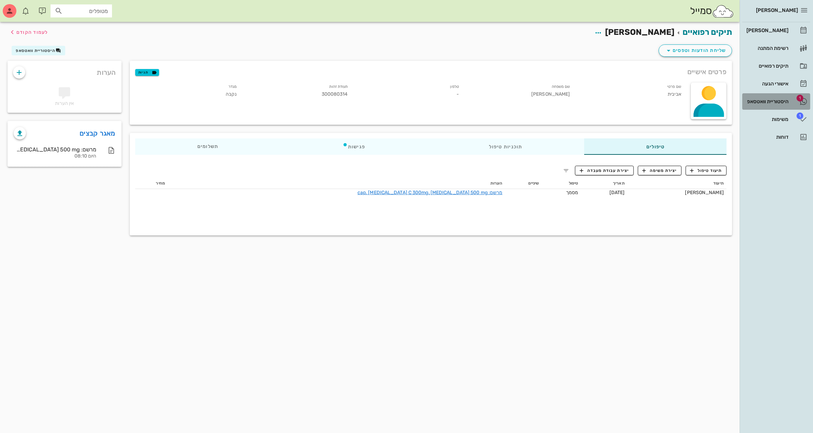
click at [759, 100] on div "היסטוריית וואטסאפ" at bounding box center [766, 101] width 43 height 5
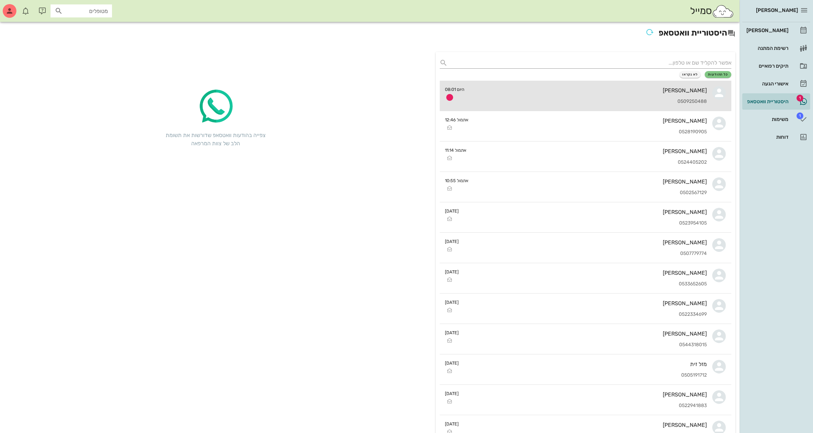
click at [629, 98] on div "[PERSON_NAME] 0509250488" at bounding box center [588, 96] width 237 height 30
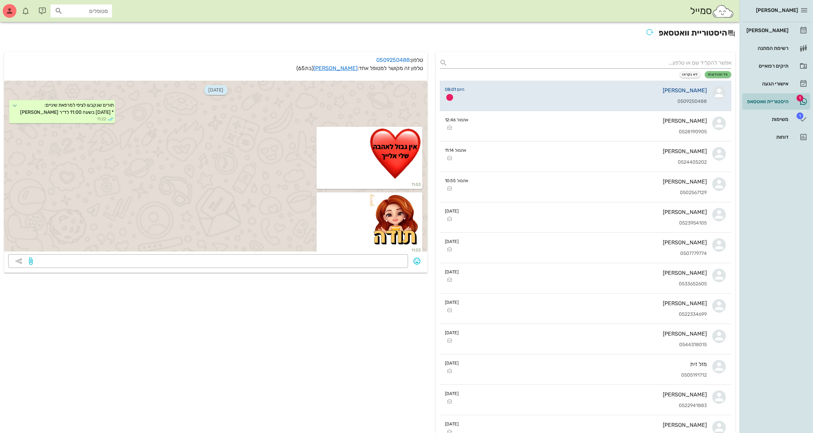
scroll to position [3444, 0]
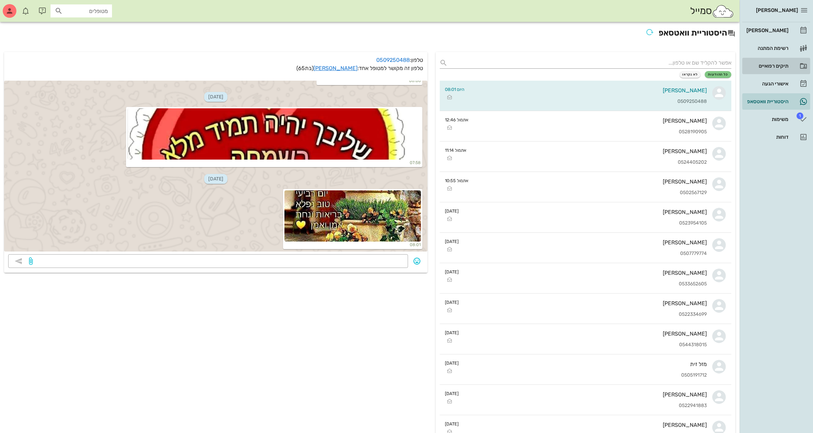
click at [766, 64] on div "תיקים רפואיים" at bounding box center [766, 65] width 43 height 5
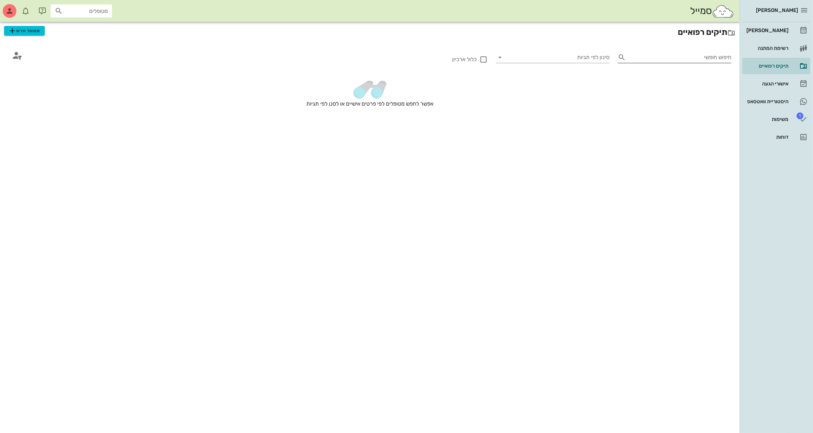
click at [639, 55] on input "חיפוש חופשי" at bounding box center [679, 57] width 103 height 11
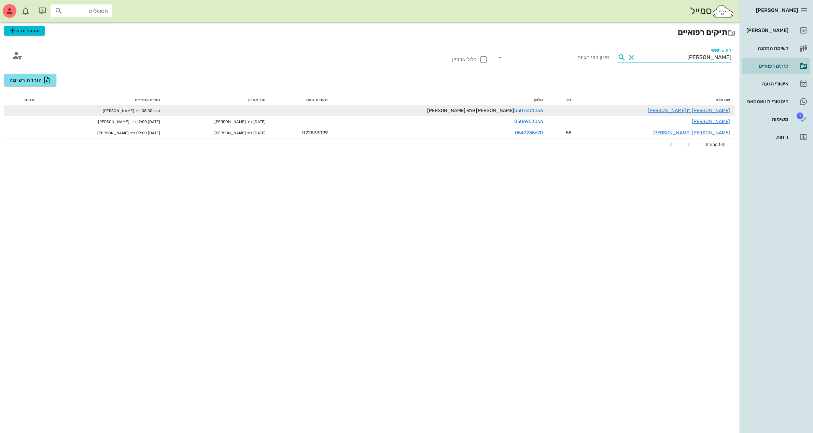
type input "[PERSON_NAME]"
click at [674, 108] on div "[PERSON_NAME] בן [PERSON_NAME]" at bounding box center [655, 110] width 147 height 7
click at [711, 108] on link "[PERSON_NAME] בן [PERSON_NAME]" at bounding box center [689, 111] width 82 height 6
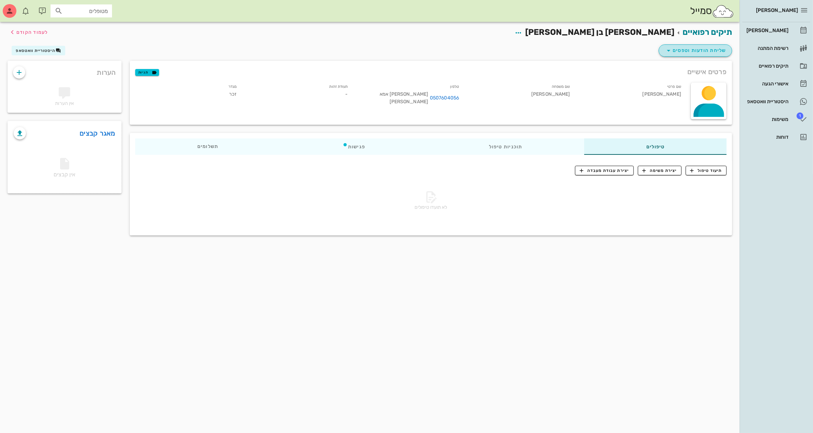
click at [679, 50] on span "שליחת הודעות וטפסים" at bounding box center [695, 50] width 62 height 8
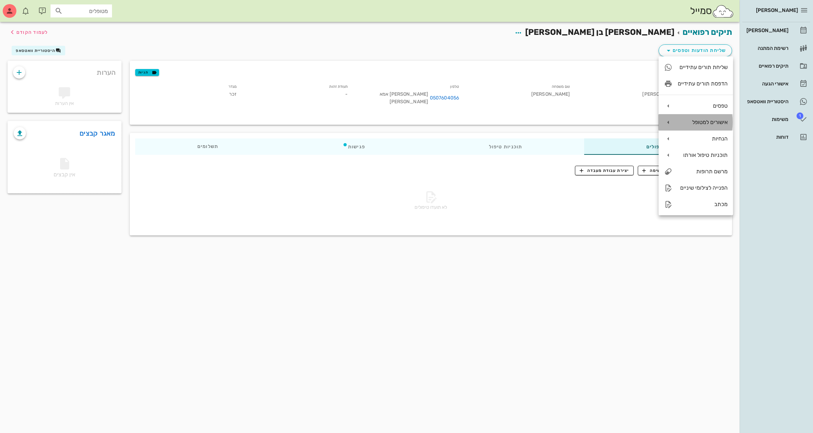
click at [716, 120] on div "אישורים למטופל" at bounding box center [703, 122] width 50 height 6
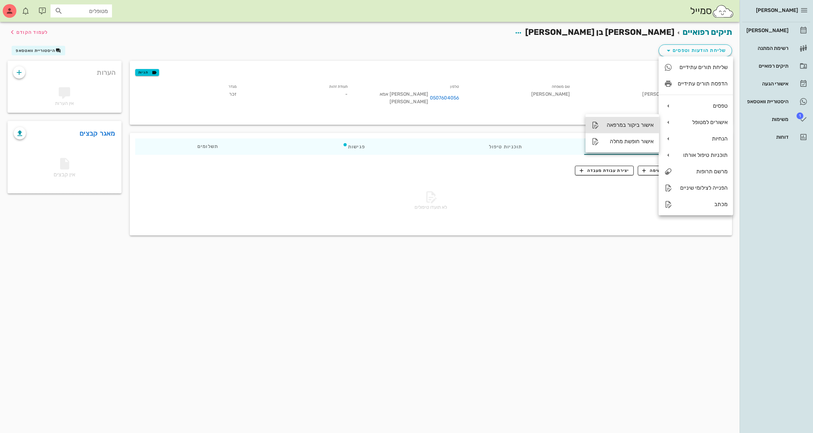
click at [629, 125] on div "אישור ביקור במרפאה" at bounding box center [629, 125] width 49 height 6
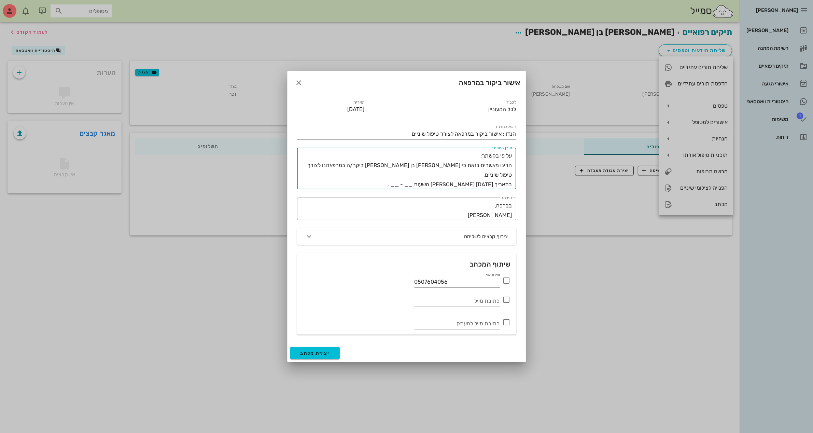
drag, startPoint x: 430, startPoint y: 172, endPoint x: 442, endPoint y: 178, distance: 13.0
click at [442, 178] on textarea "על פי בקשתך: הרינו מאשרים בזאת כי [PERSON_NAME] בן [PERSON_NAME] ביקר/ה במרפאתנ…" at bounding box center [405, 170] width 214 height 38
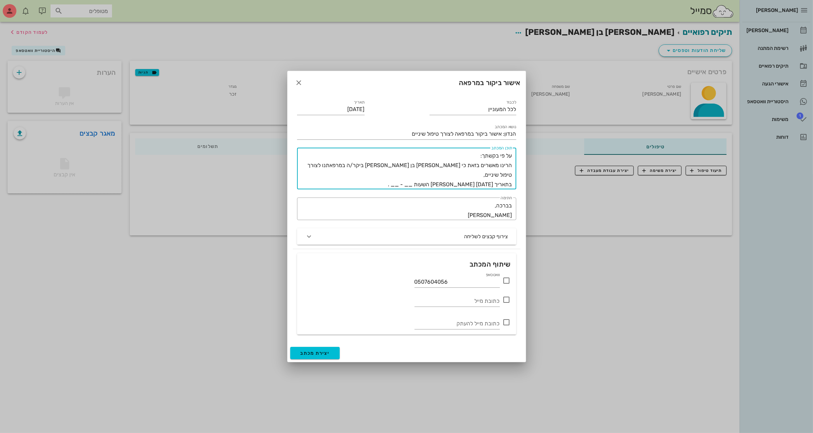
click at [434, 173] on textarea "על פי בקשתך: הרינו מאשרים בזאת כי [PERSON_NAME] בן [PERSON_NAME] ביקר/ה במרפאתנ…" at bounding box center [405, 170] width 214 height 38
drag, startPoint x: 431, startPoint y: 177, endPoint x: 441, endPoint y: 173, distance: 10.8
click at [441, 173] on textarea "על פי בקשתך: הרינו מאשרים בזאת כי [PERSON_NAME] בן [PERSON_NAME] ביקר/ה במרפאתנ…" at bounding box center [405, 170] width 214 height 38
drag, startPoint x: 413, startPoint y: 175, endPoint x: 421, endPoint y: 178, distance: 8.2
click at [421, 178] on textarea "על פי בקשתך: הרינו מאשרים בזאת כי [PERSON_NAME] בן [PERSON_NAME] ביקר/ה במרפאתנ…" at bounding box center [405, 170] width 214 height 38
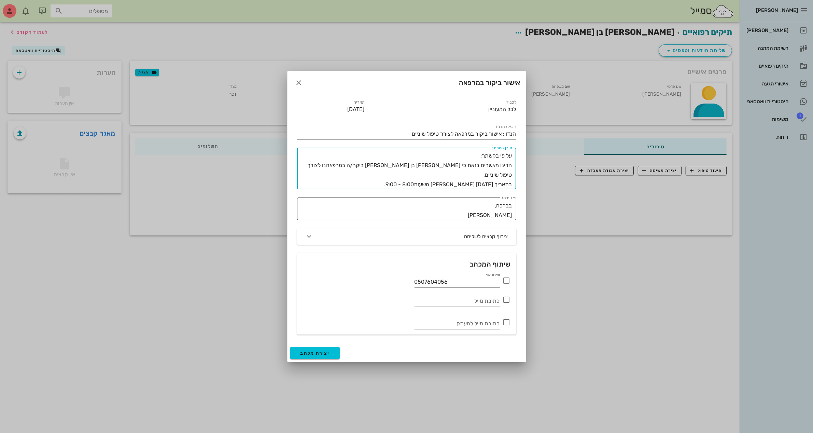
type textarea "על פי בקשתך: הרינו מאשרים בזאת כי [PERSON_NAME] בן [PERSON_NAME] ביקר/ה במרפאתנ…"
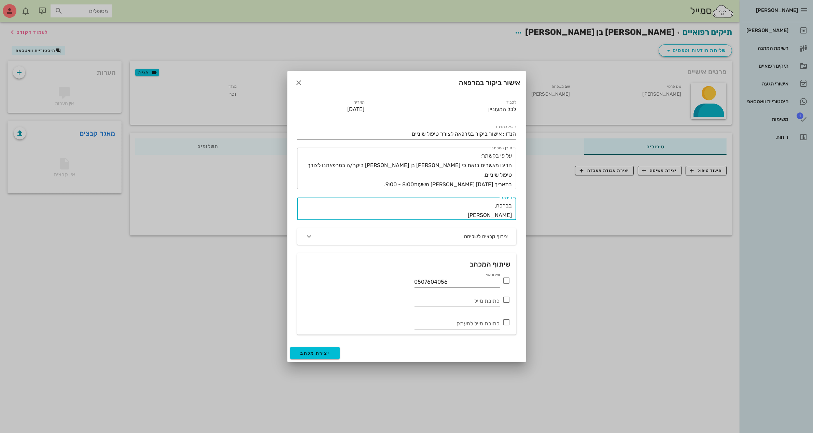
drag, startPoint x: 460, startPoint y: 215, endPoint x: 495, endPoint y: 207, distance: 36.0
click at [495, 207] on textarea "בברכה, [PERSON_NAME]" at bounding box center [404, 210] width 215 height 19
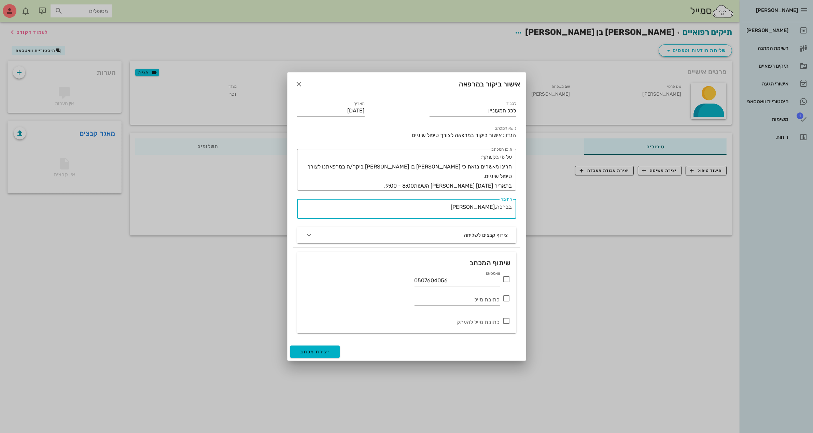
type textarea "בברכה,[PERSON_NAME]"
click at [331, 352] on button "יצירת מכתב" at bounding box center [315, 351] width 50 height 12
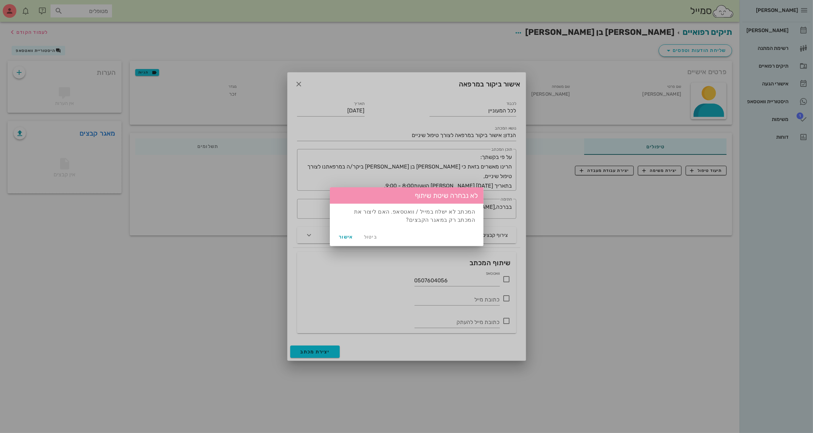
click at [638, 270] on div at bounding box center [406, 216] width 813 height 433
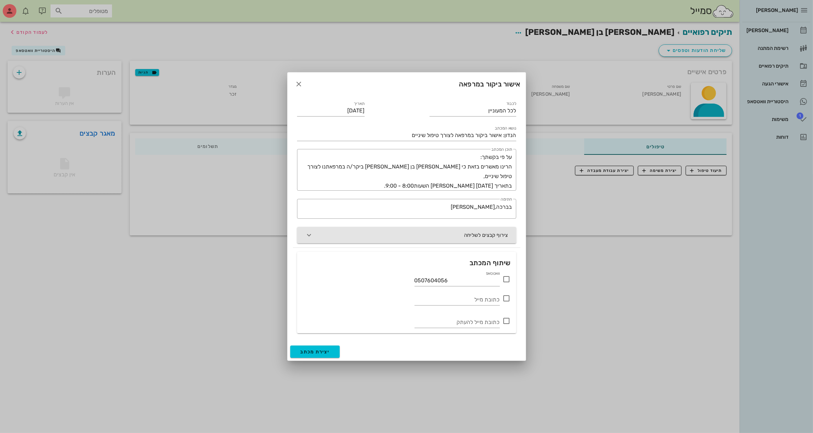
click at [313, 235] on icon "button" at bounding box center [309, 235] width 8 height 8
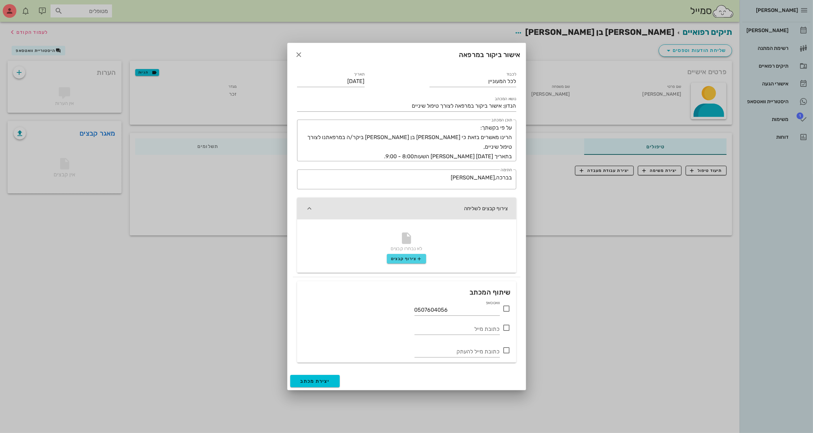
click at [507, 307] on icon at bounding box center [507, 308] width 8 height 8
click at [328, 385] on button "יצירת מכתב" at bounding box center [315, 380] width 50 height 12
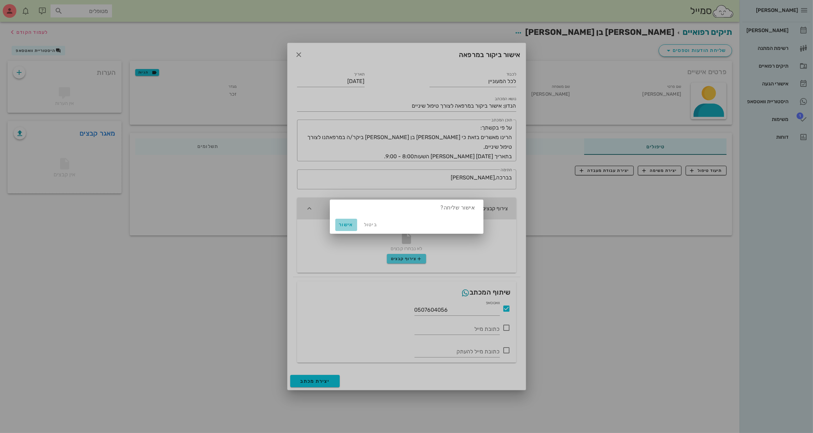
click at [352, 226] on span "אישור" at bounding box center [346, 225] width 16 height 6
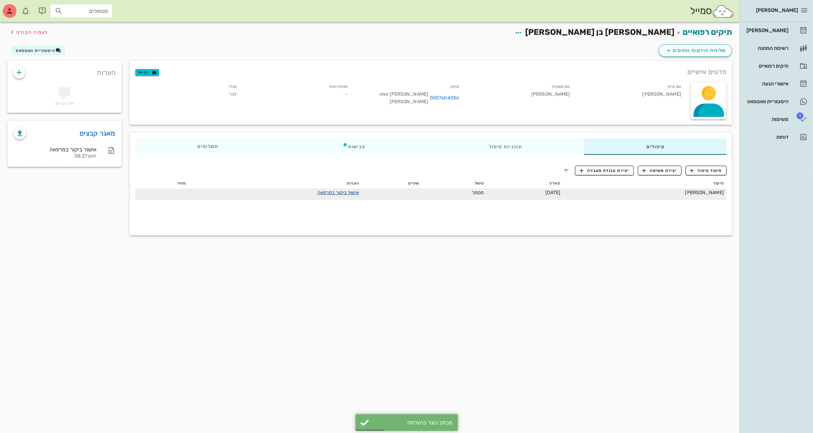
click at [348, 190] on link "אישור ביקור במרפאה" at bounding box center [337, 192] width 41 height 6
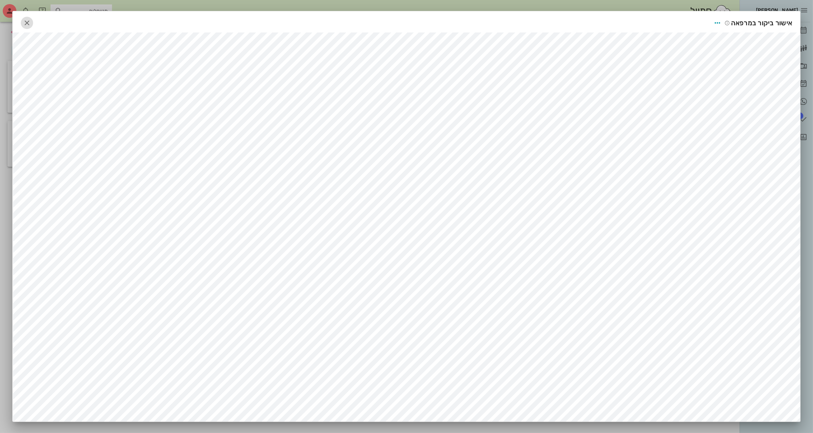
click at [31, 23] on icon "button" at bounding box center [27, 23] width 8 height 8
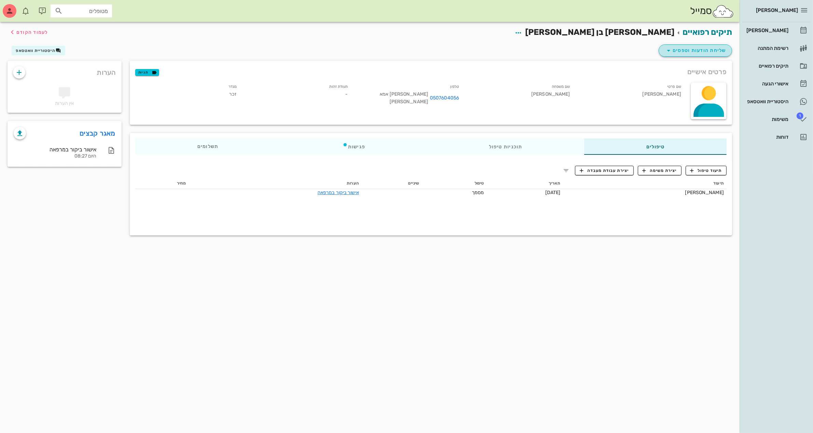
click at [690, 52] on span "שליחת הודעות וטפסים" at bounding box center [695, 50] width 62 height 8
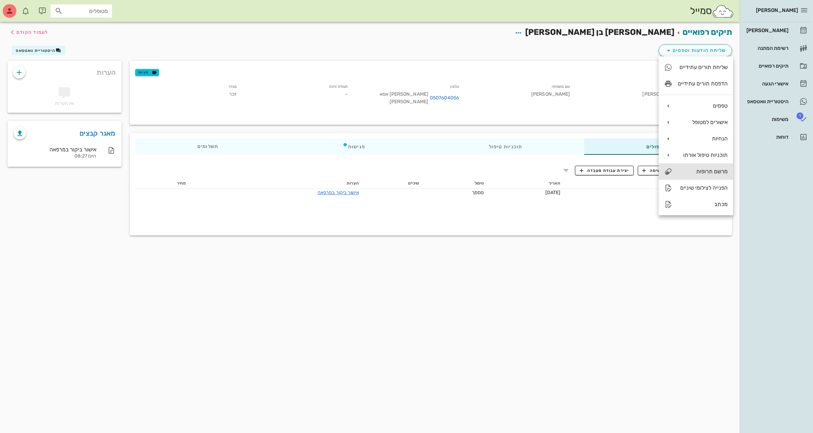
click at [703, 171] on div "מרשם תרופות" at bounding box center [703, 171] width 50 height 6
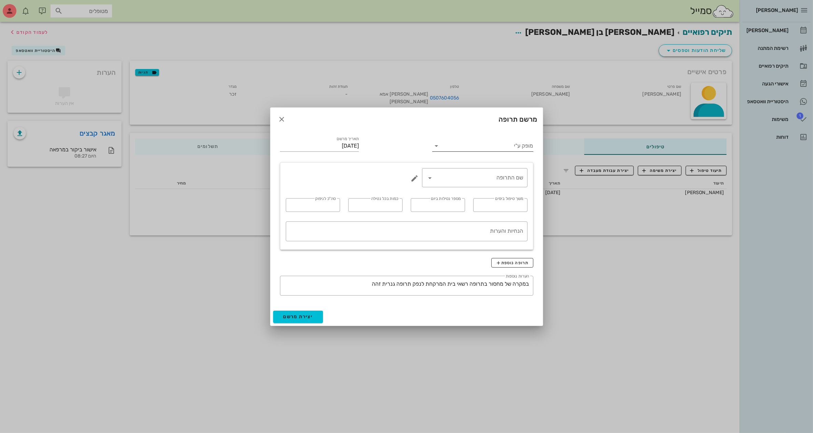
click at [470, 143] on input "מופק ע"י" at bounding box center [487, 145] width 91 height 11
click at [494, 149] on div "ד״ר [PERSON_NAME]" at bounding box center [483, 151] width 90 height 6
click at [497, 183] on div "שם התרופה" at bounding box center [474, 177] width 97 height 19
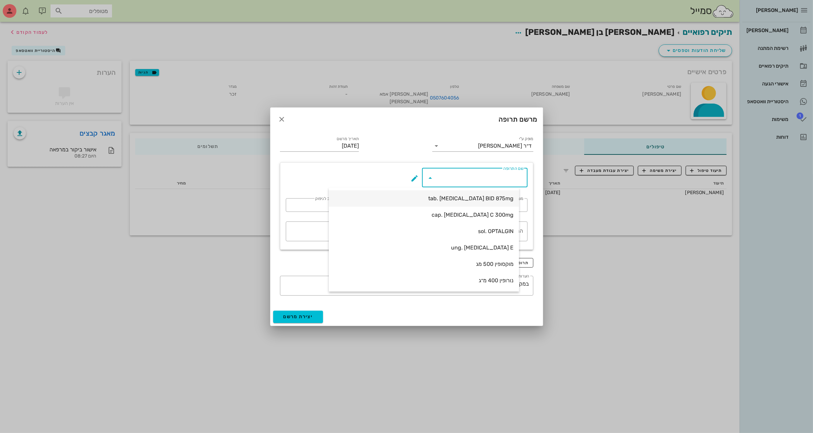
click at [489, 198] on div "tab. [MEDICAL_DATA] BID 875mg" at bounding box center [423, 198] width 179 height 6
type input "tab. [MEDICAL_DATA] BID 875mg"
type input "7"
type input "2"
type input "1"
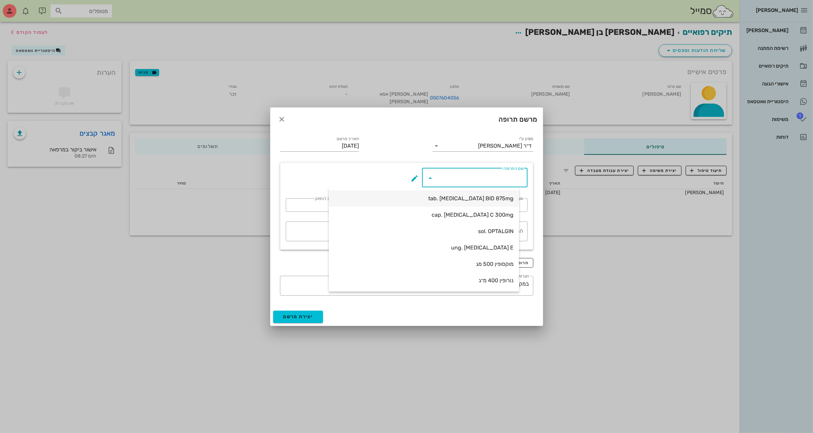
type input "14"
type textarea "טבליה אחת כל 12 שעות במשך 7 ימים"
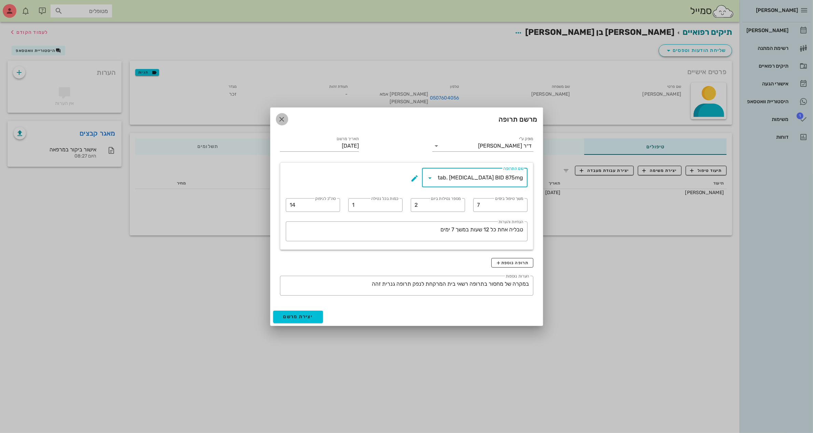
click at [283, 115] on icon "button" at bounding box center [282, 119] width 8 height 8
